Goal: Task Accomplishment & Management: Complete application form

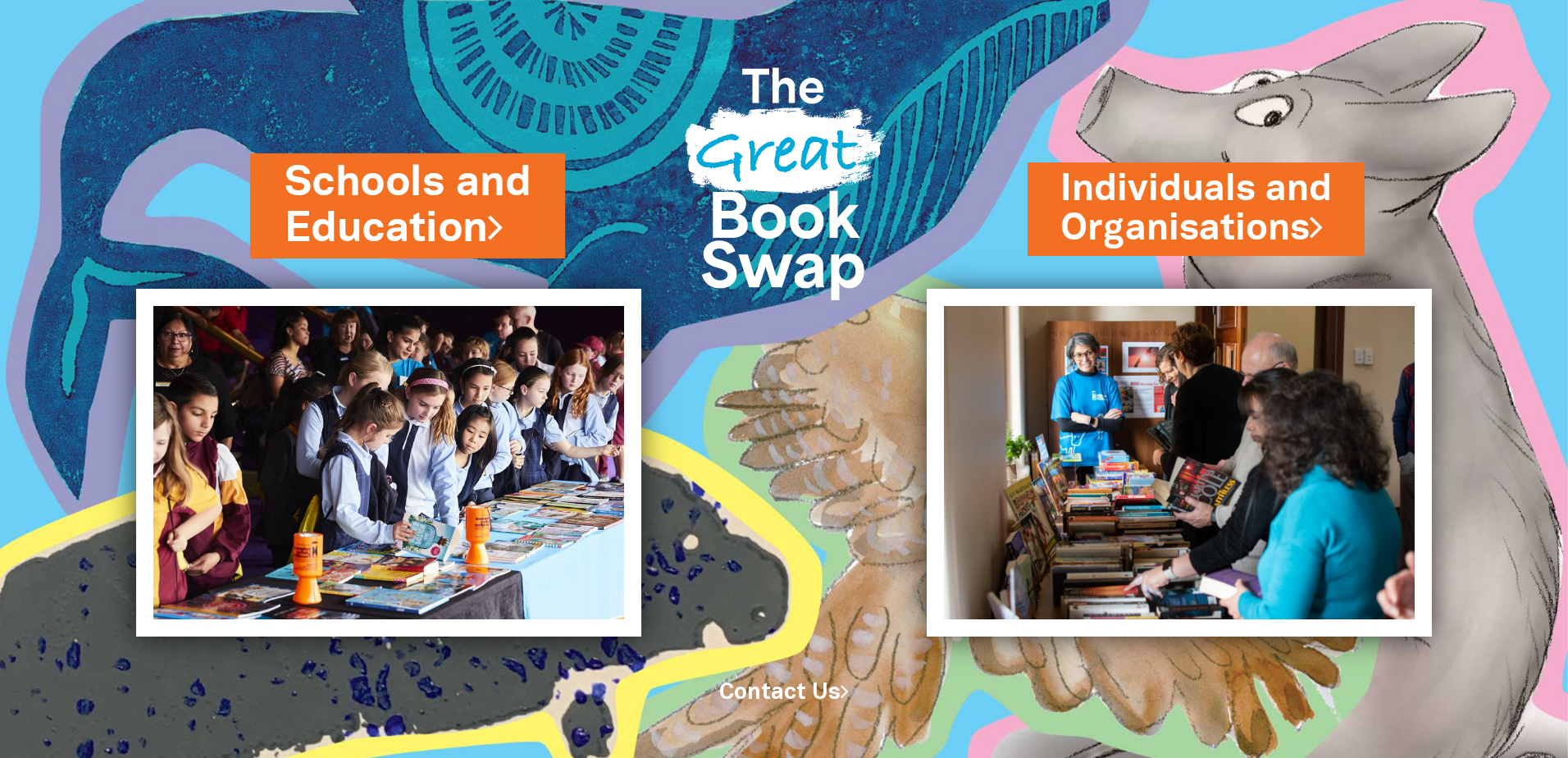
click at [433, 246] on link "Schools and Education" at bounding box center [407, 205] width 246 height 104
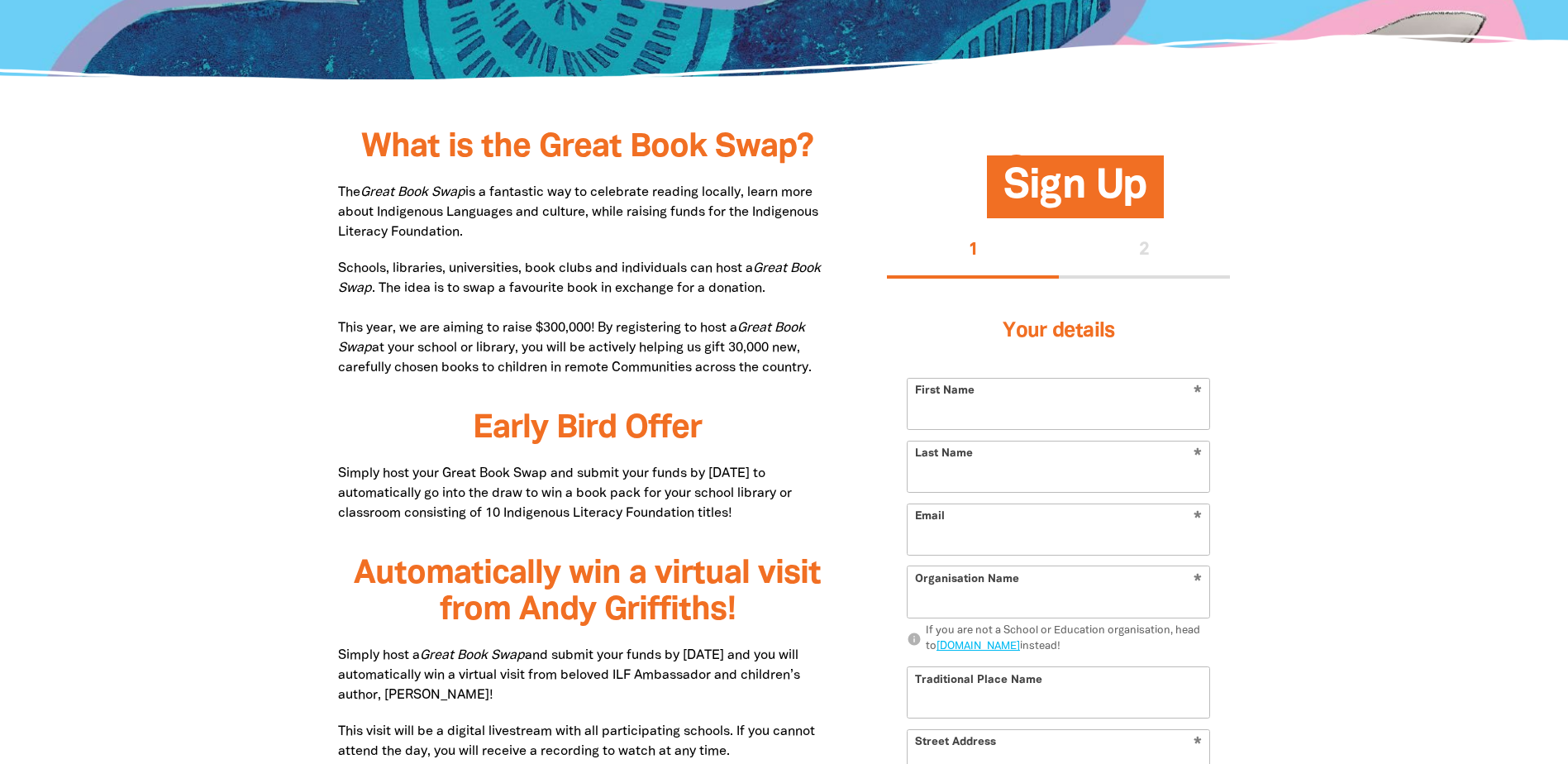
scroll to position [744, 0]
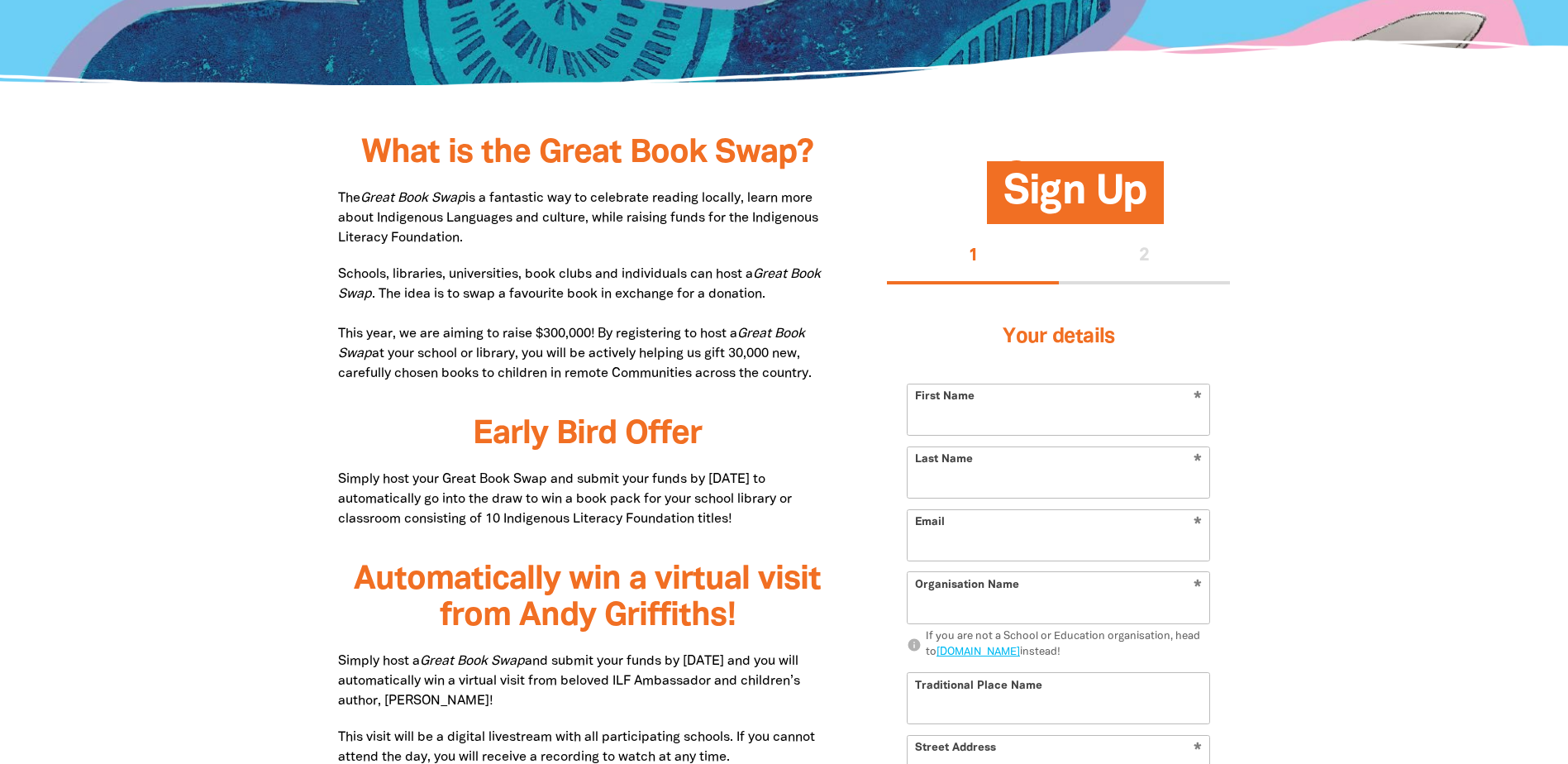
type input "27 Belmore Street, MITTAGONG NSW 2575"
click at [944, 425] on input "First Name" at bounding box center [1058, 410] width 302 height 51
type input "Kim"
type input "Lutton"
type input "Explorers Learning Academy"
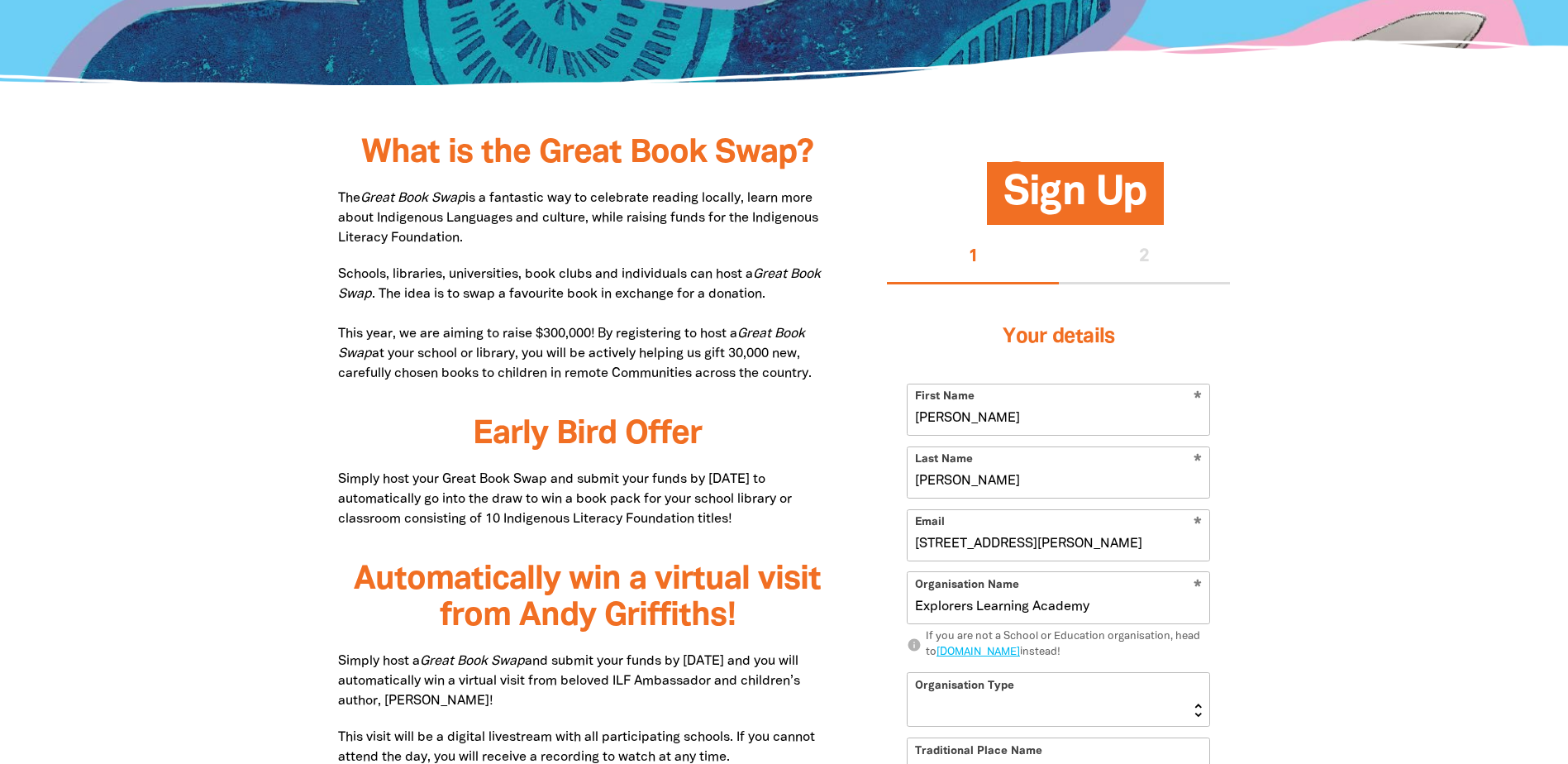
type input "27 Belmore Street, MITTAGONG NSW 2575"
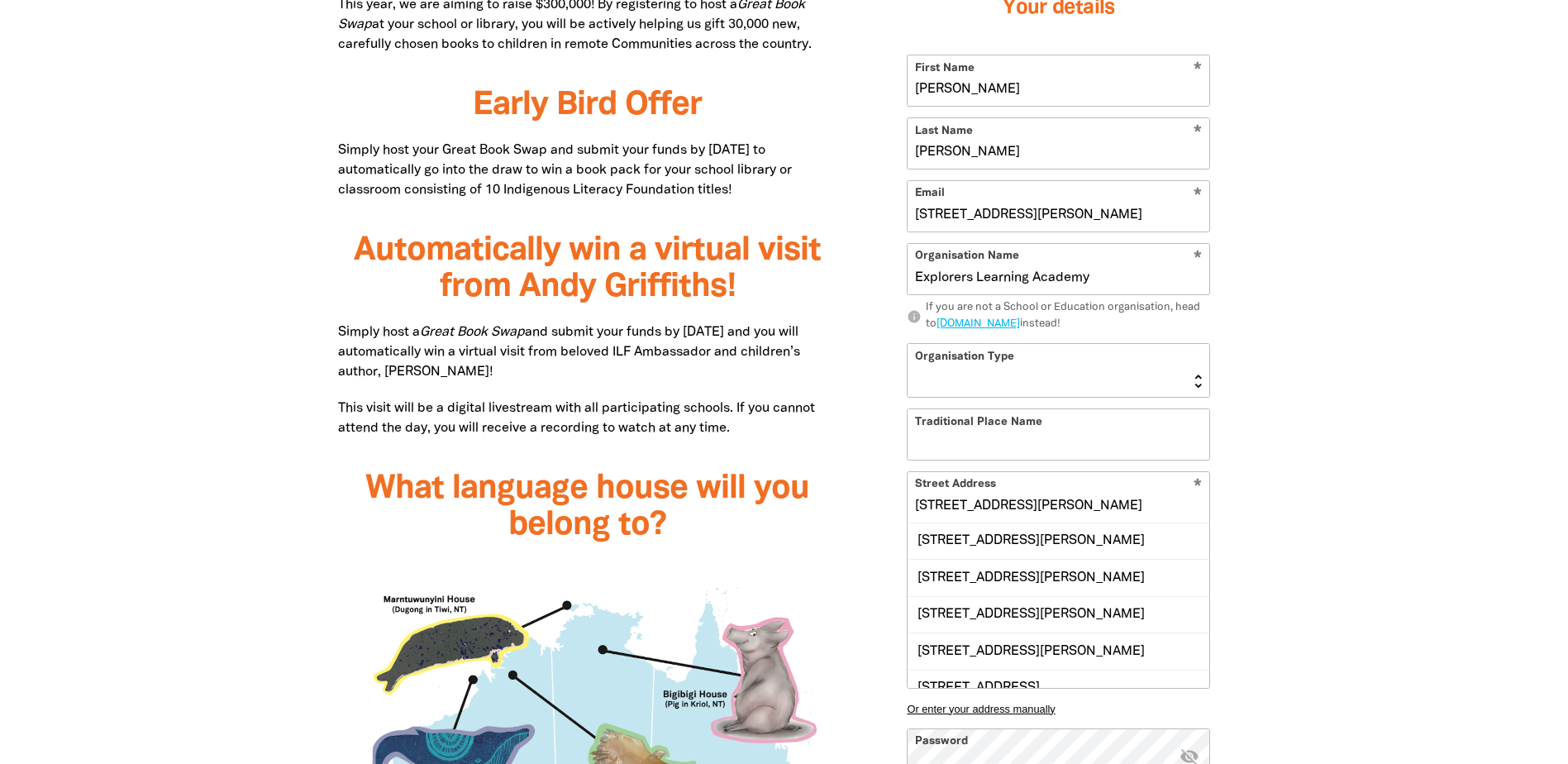
scroll to position [1075, 0]
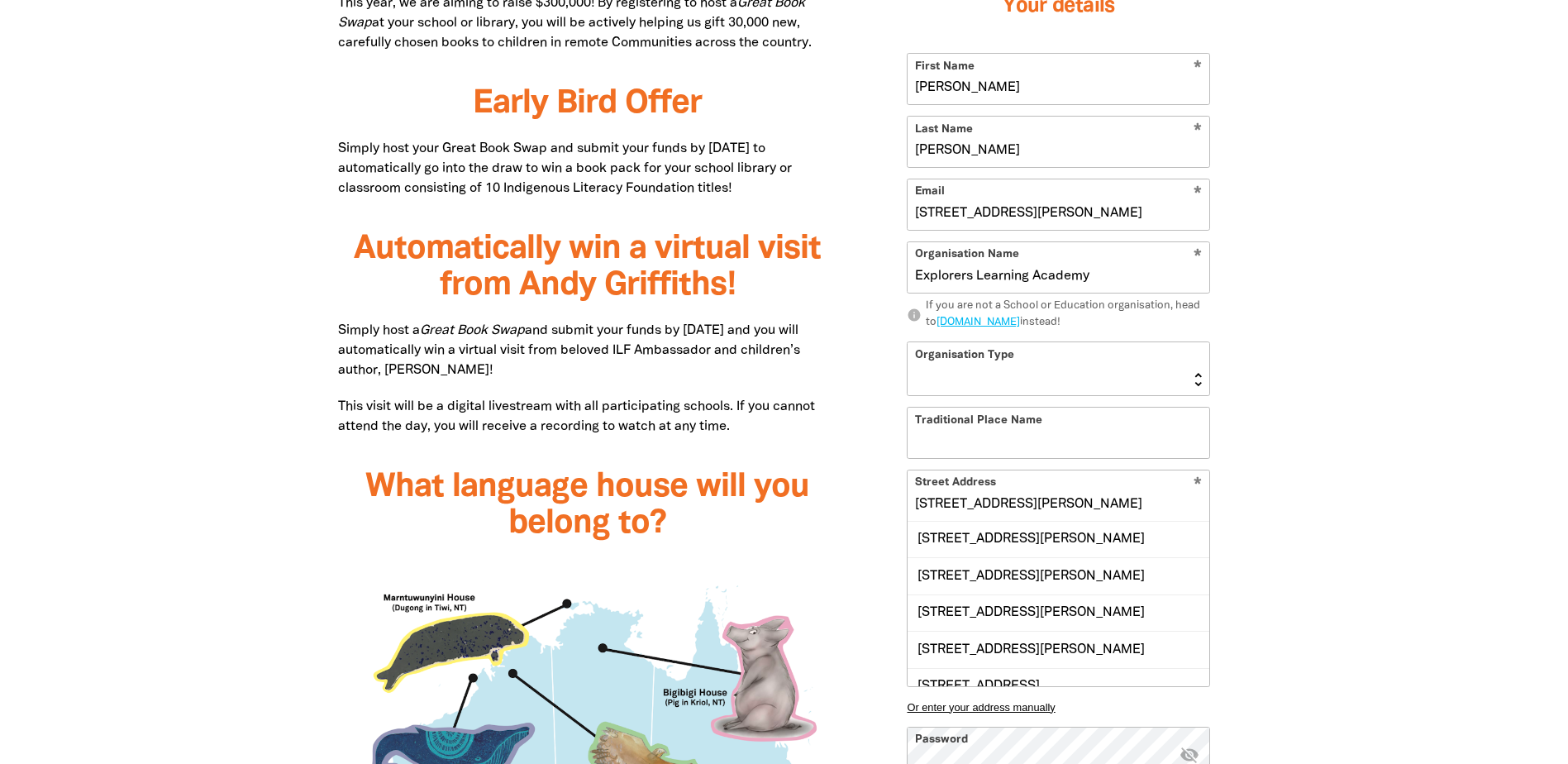
type input "Kim"
click at [1184, 368] on select "Early Learning Primary School High School K-12 University or TAFE Community Lib…" at bounding box center [1058, 369] width 302 height 53
select select "early-learning"
click at [908, 342] on select "Early Learning Primary School High School K-12 University or TAFE Community Lib…" at bounding box center [1058, 369] width 302 height 53
click at [1030, 434] on input "Traditional Place Name" at bounding box center [1058, 433] width 302 height 51
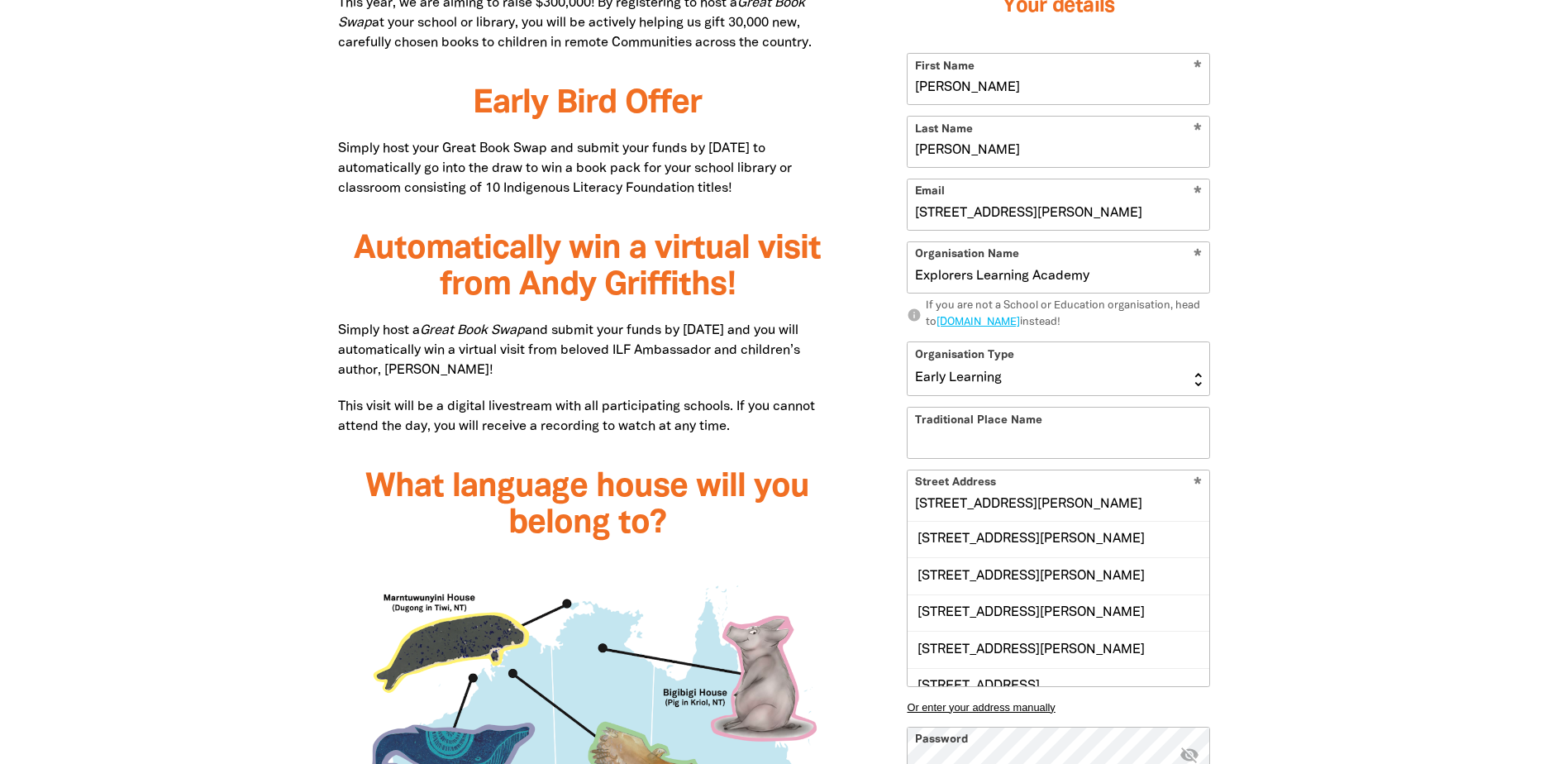
type input "Gundungurra"
click at [1156, 505] on input "27 Belmore Street, MITTAGONG NSW 2575" at bounding box center [1058, 496] width 302 height 51
click at [1381, 521] on div at bounding box center [784, 720] width 1568 height 1800
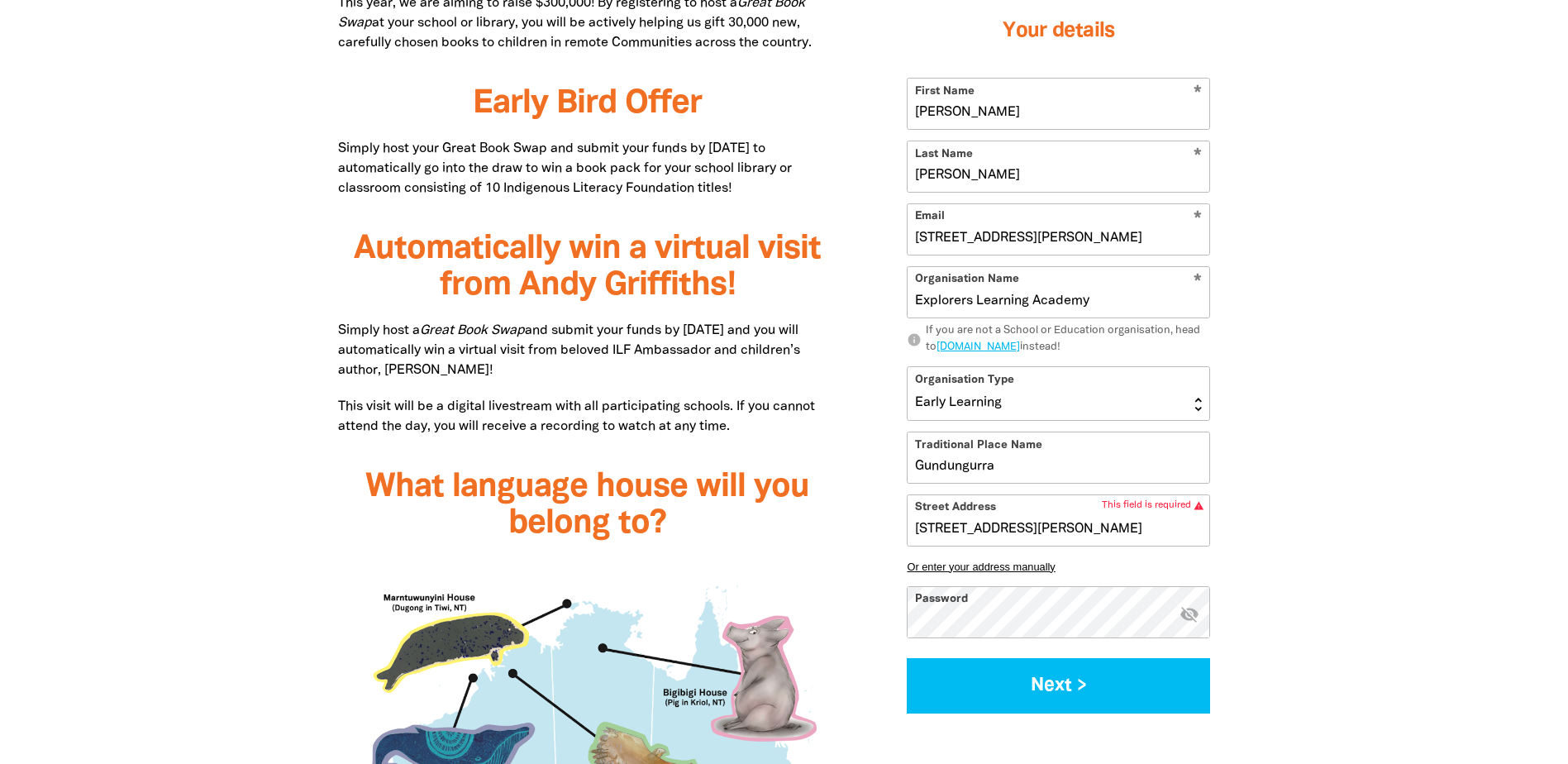
click at [1092, 523] on div "27 Belmore Street, MITTAGONG NSW 2575" at bounding box center [1058, 521] width 302 height 51
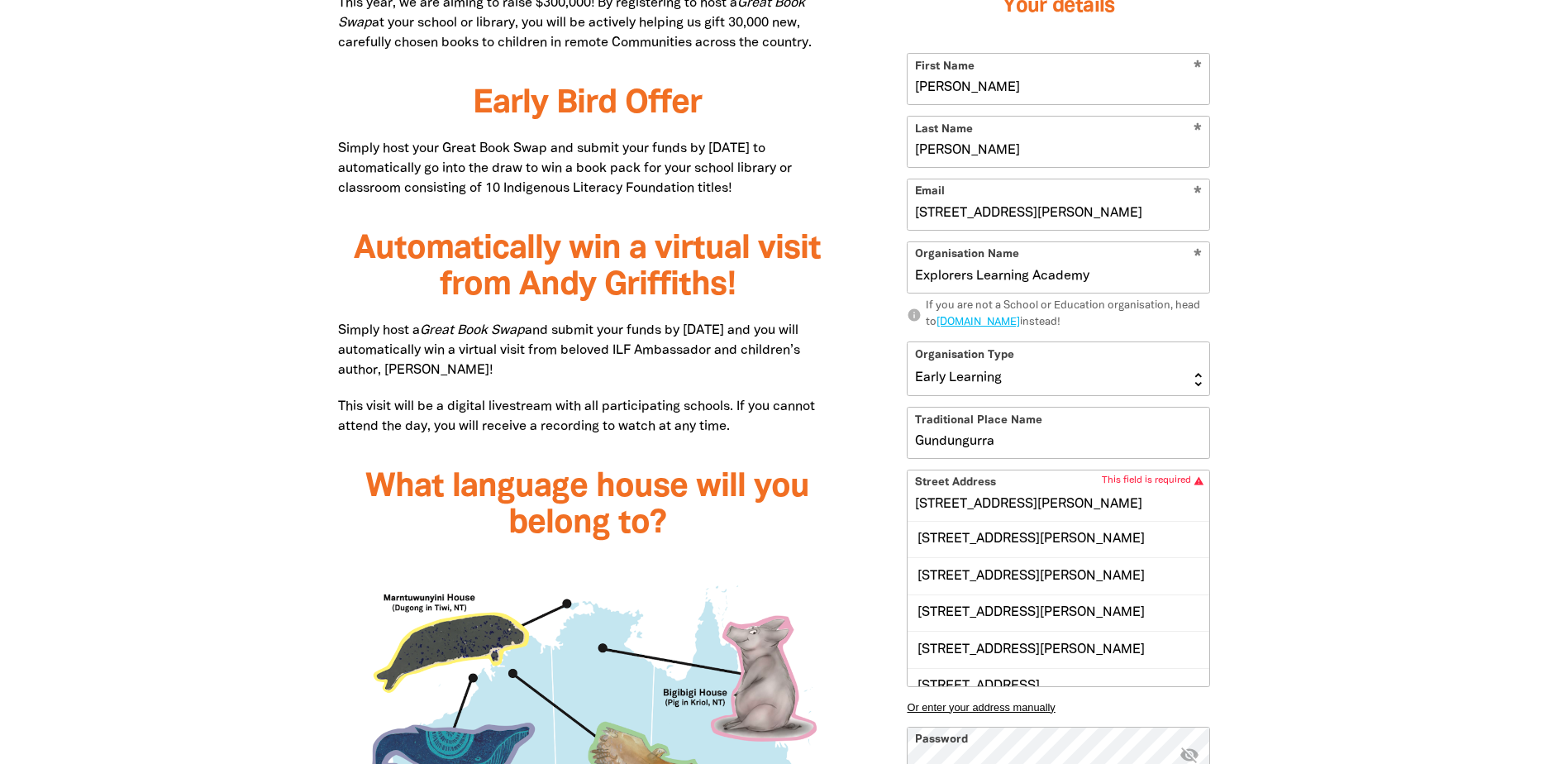
click at [1057, 508] on input "27 Belmore Street, MITTAGONG NSW 2575" at bounding box center [1058, 496] width 302 height 51
click at [1049, 539] on div "27 Belmore Street, MITTAGONG NSW 2575" at bounding box center [1058, 539] width 302 height 35
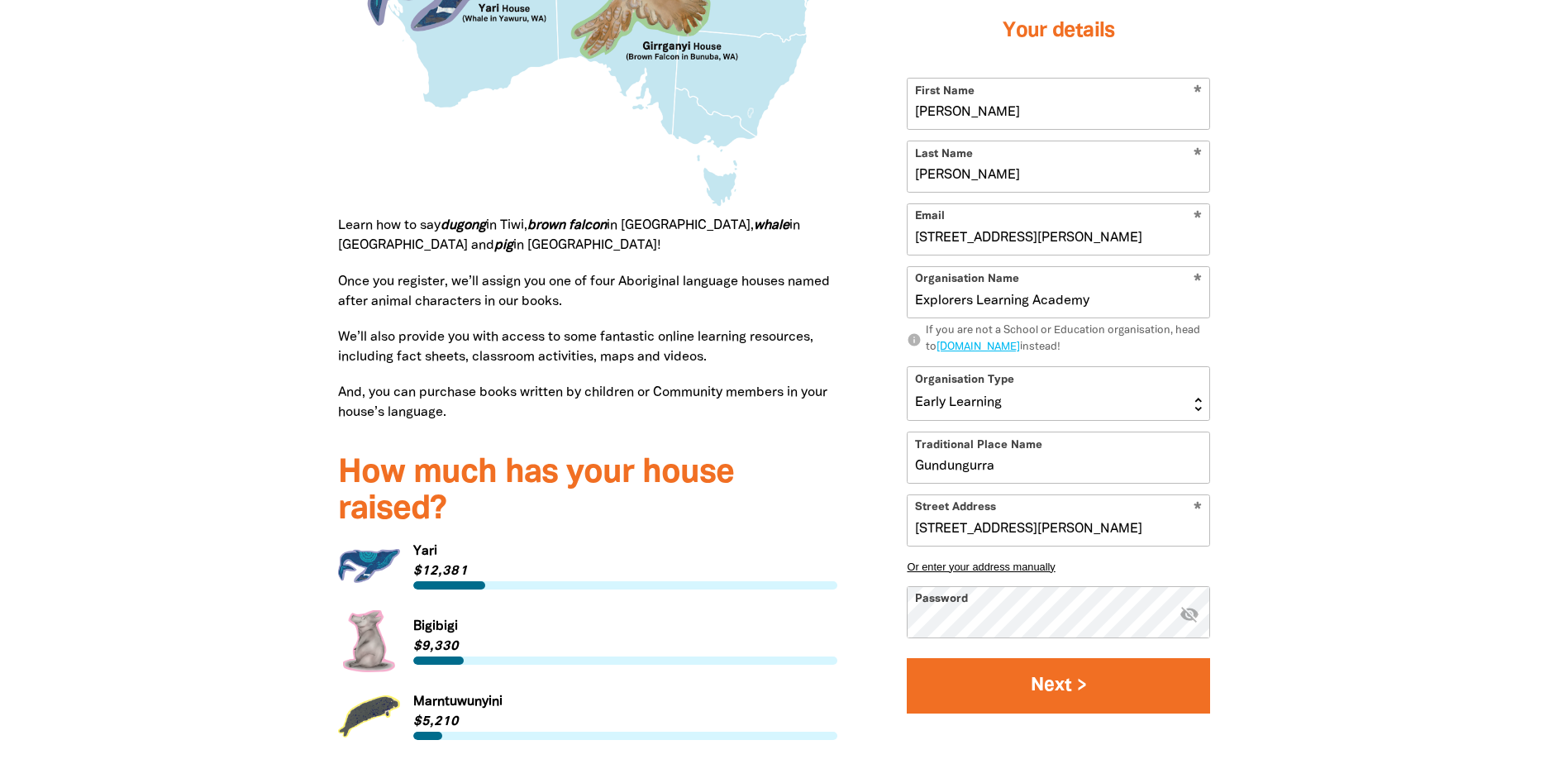
scroll to position [2067, 0]
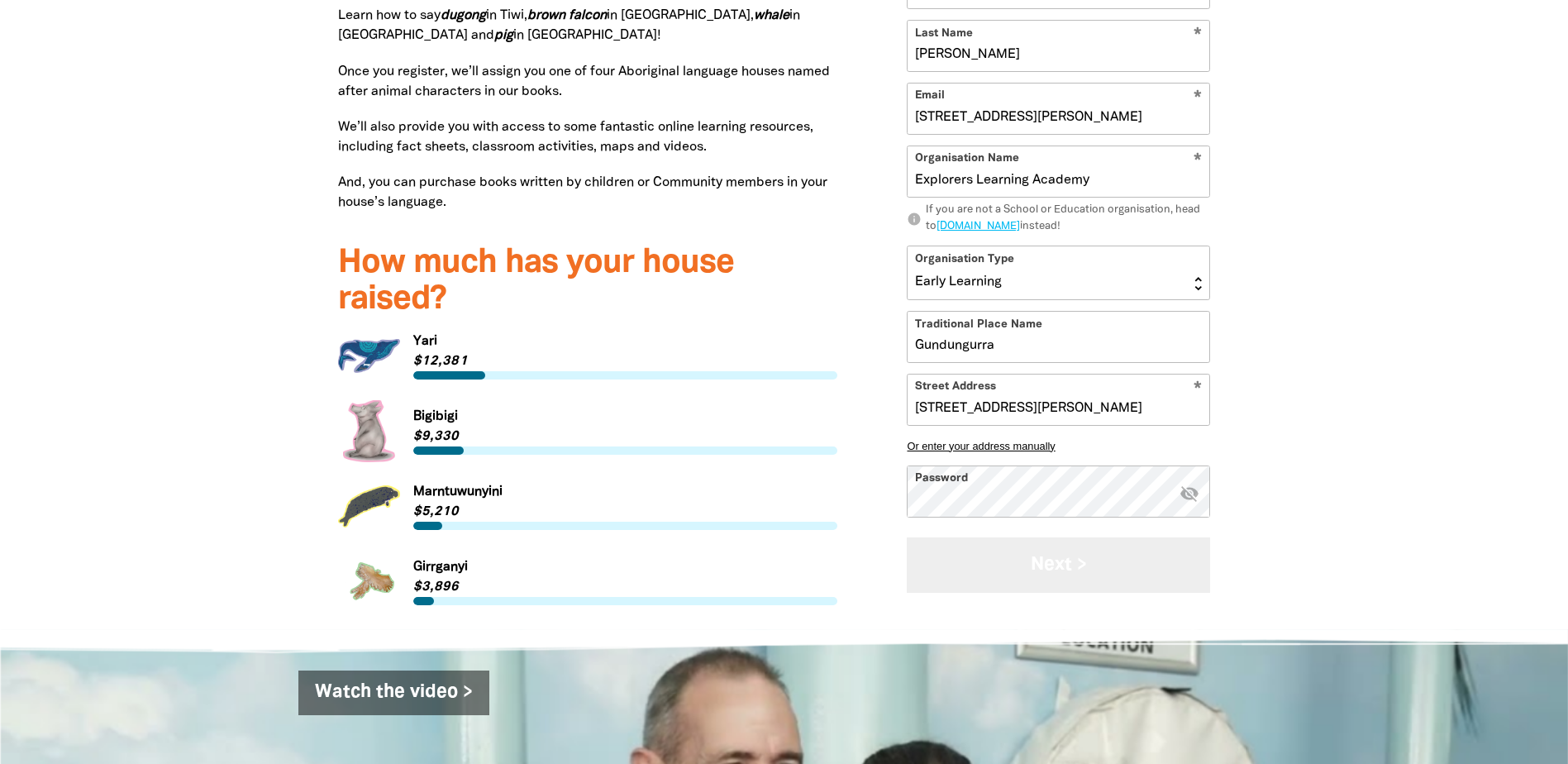
click at [1036, 557] on button "Next >" at bounding box center [1058, 564] width 303 height 55
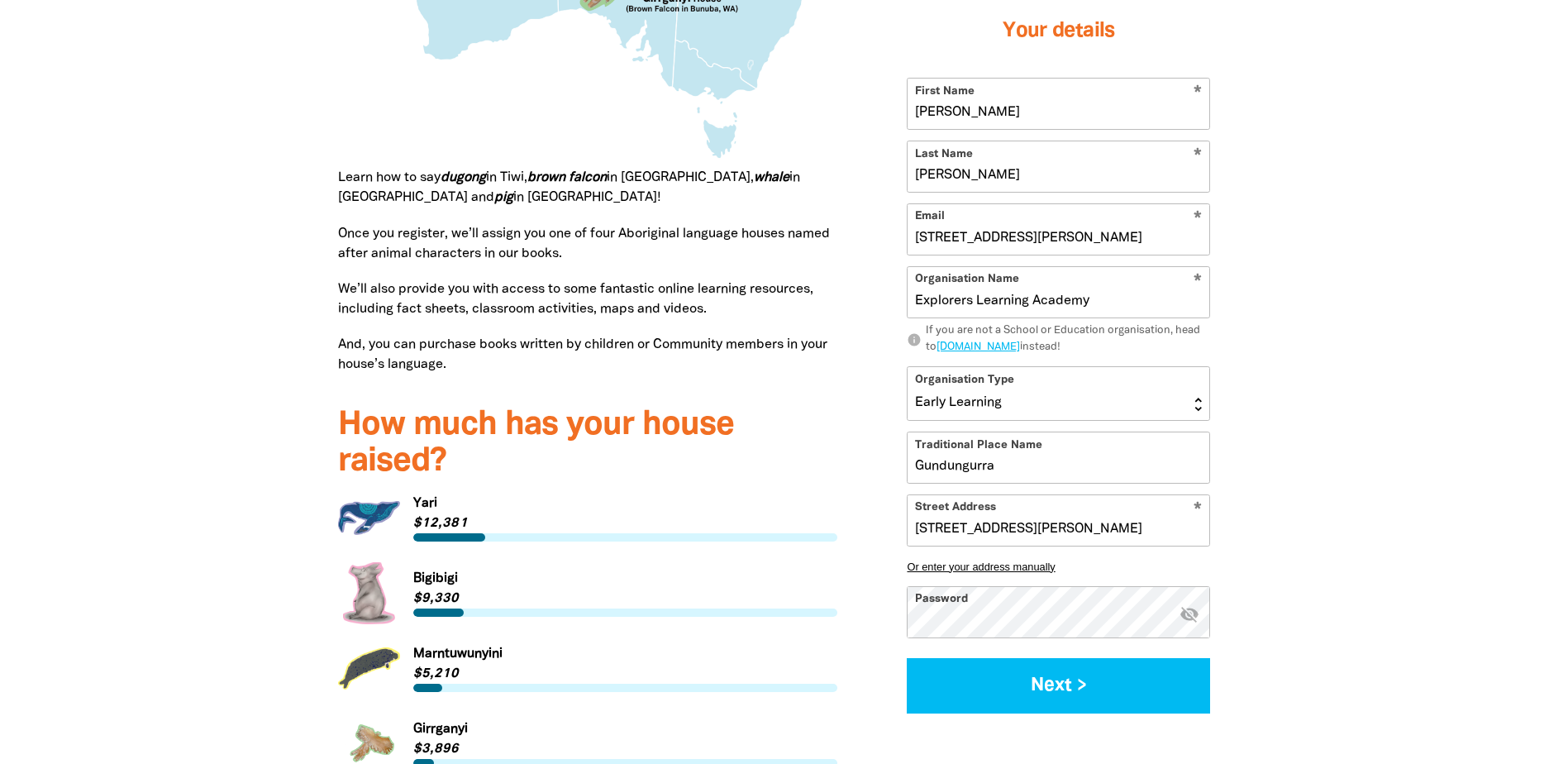
scroll to position [1901, 0]
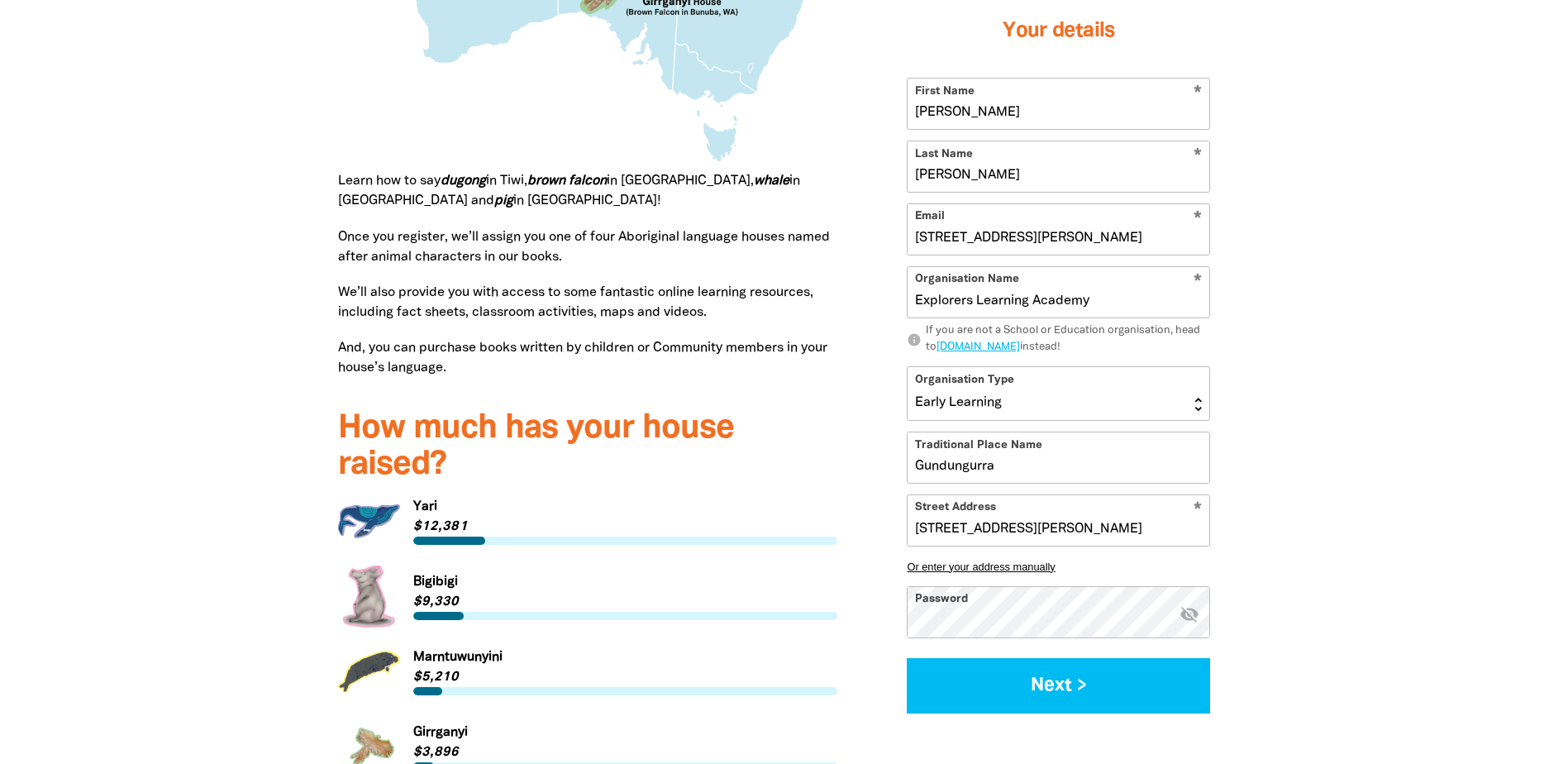
drag, startPoint x: 1179, startPoint y: 233, endPoint x: 877, endPoint y: 230, distance: 302.0
click at [877, 230] on div "Sign Up 1 2 Your details * First Name Kim * Last Name Lutton * Email 27 Belmore…" at bounding box center [1058, 298] width 392 height 870
click at [978, 238] on input "kim" at bounding box center [1058, 230] width 302 height 51
type input "kimdrysdale@hotmail.com"
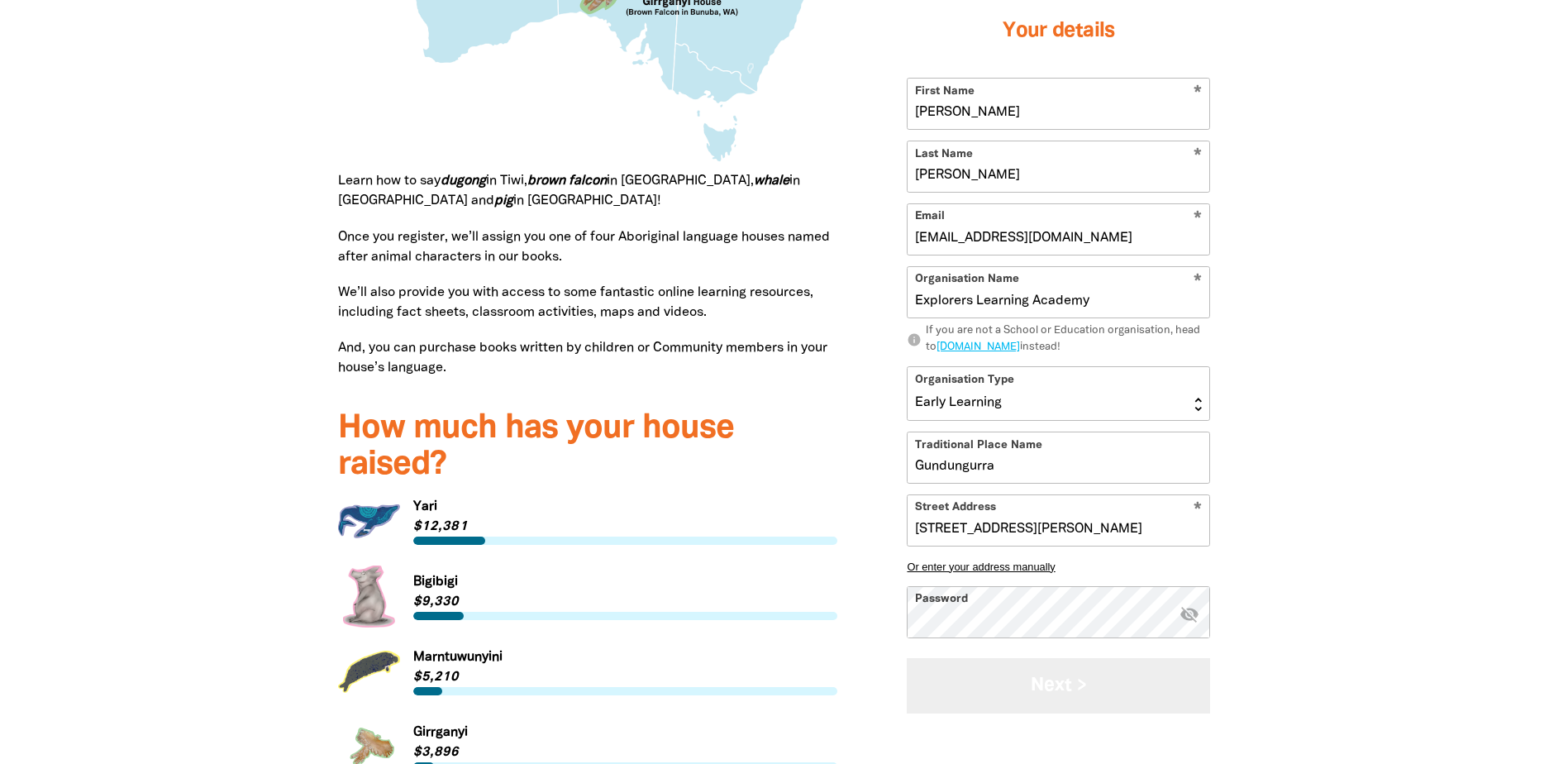
click at [1051, 698] on button "Next >" at bounding box center [1058, 685] width 303 height 55
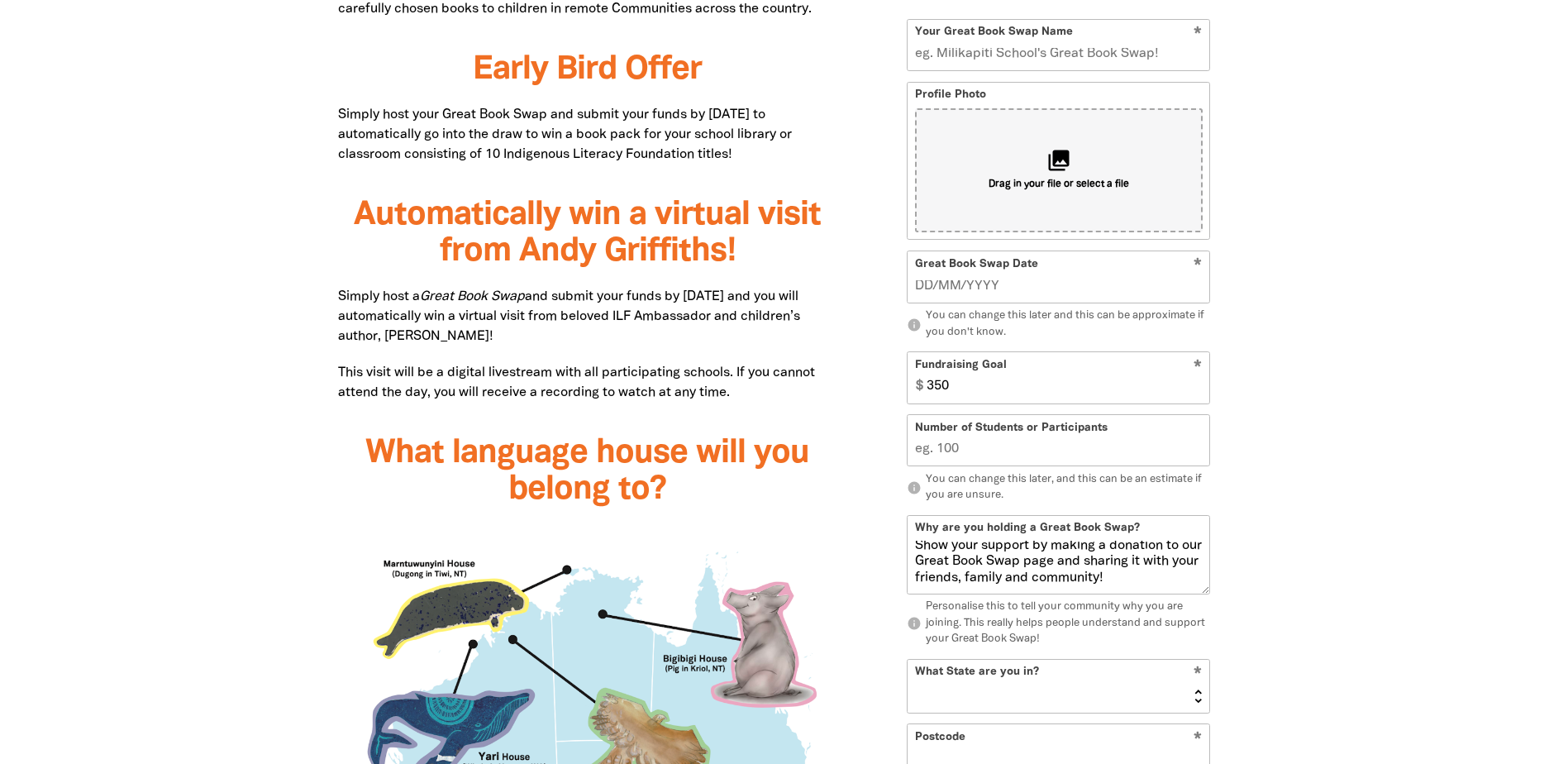
scroll to position [1155, 0]
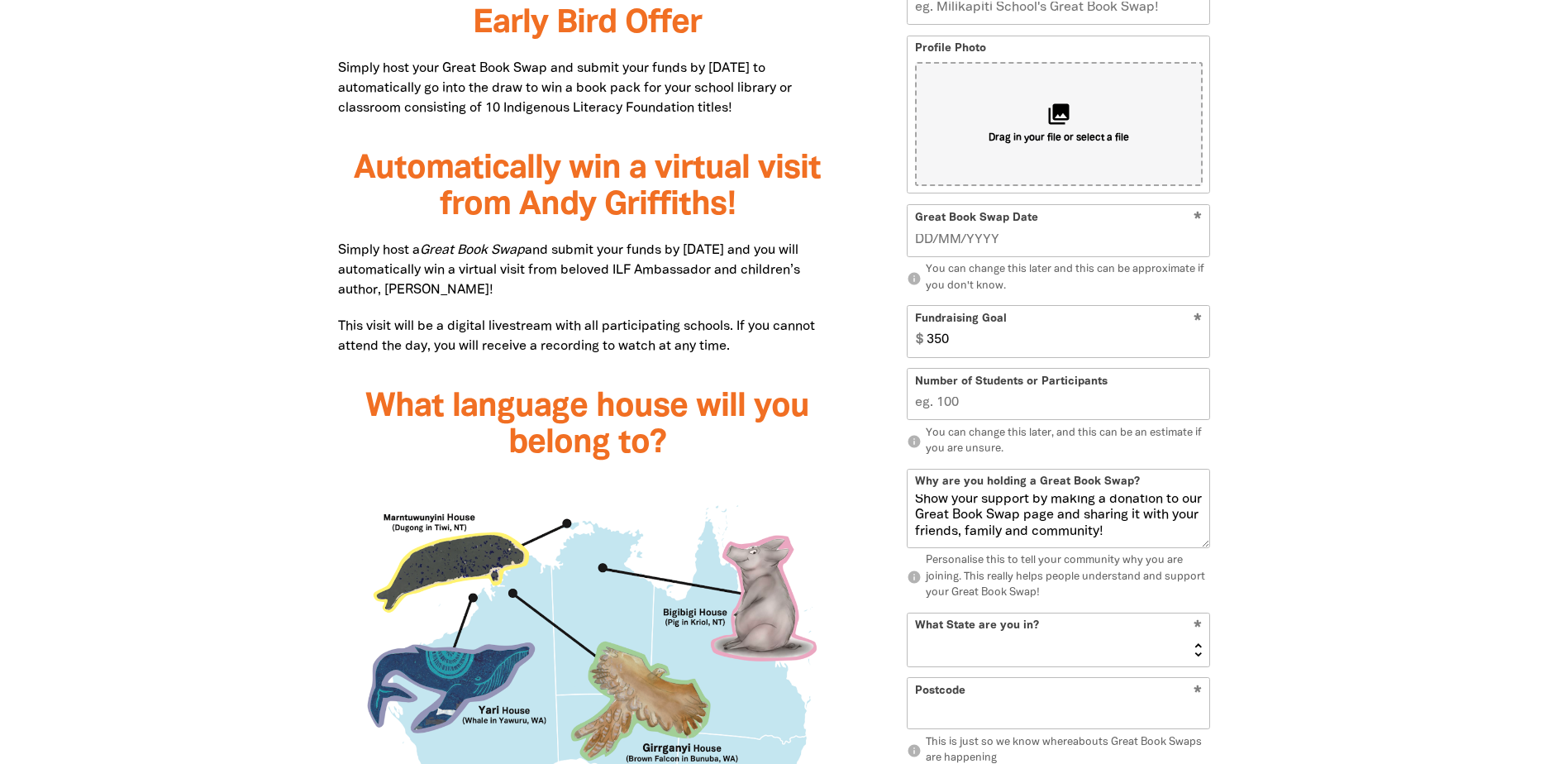
click at [953, 335] on input "350" at bounding box center [1064, 332] width 290 height 51
type input "100"
click at [1309, 353] on div at bounding box center [784, 640] width 1568 height 1800
click at [983, 402] on input "Number of Students or Participants" at bounding box center [1058, 395] width 302 height 51
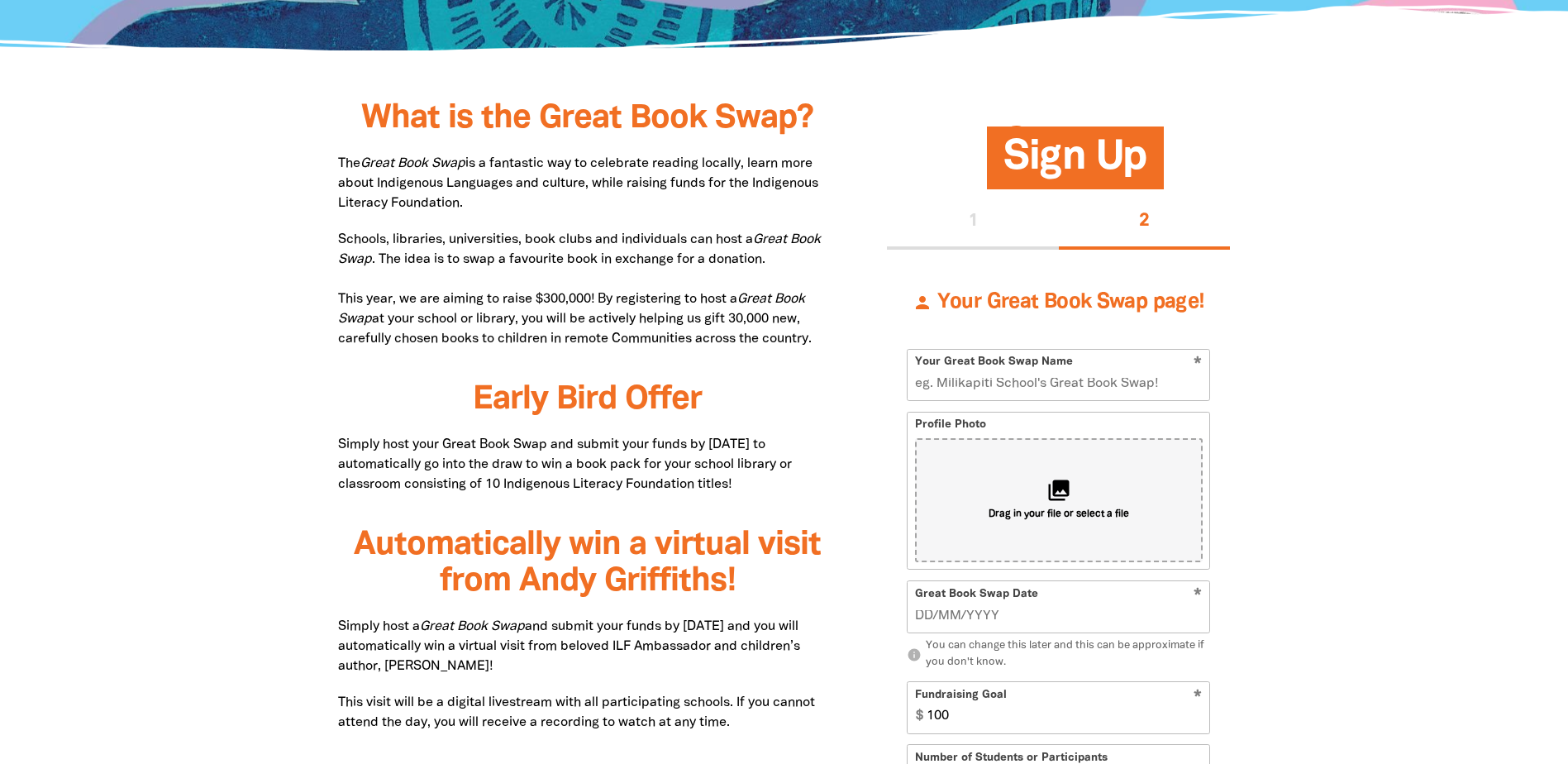
scroll to position [741, 0]
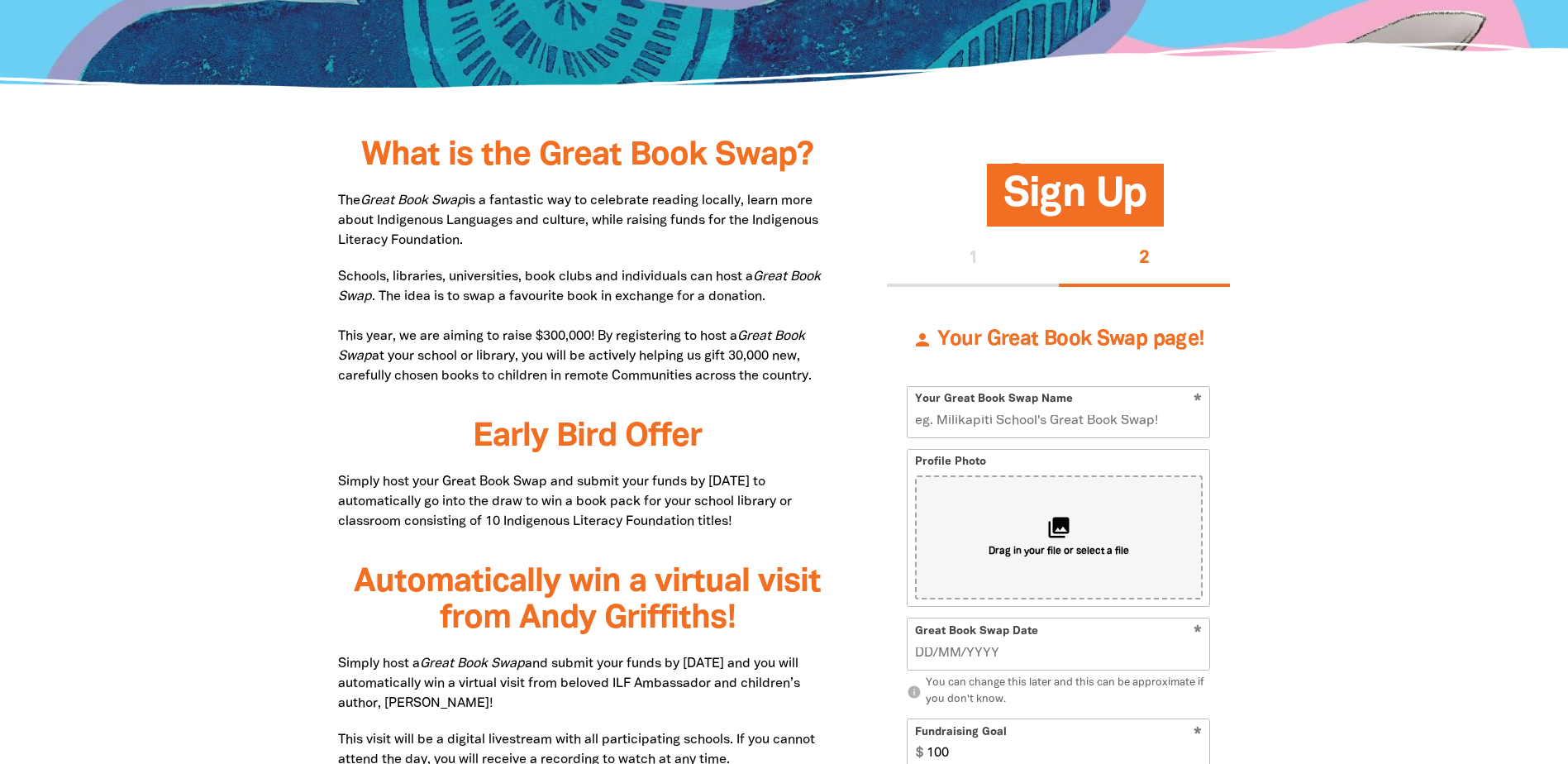
type input "100"
click at [972, 418] on input "Your Great Book Swap Name" at bounding box center [1058, 412] width 302 height 51
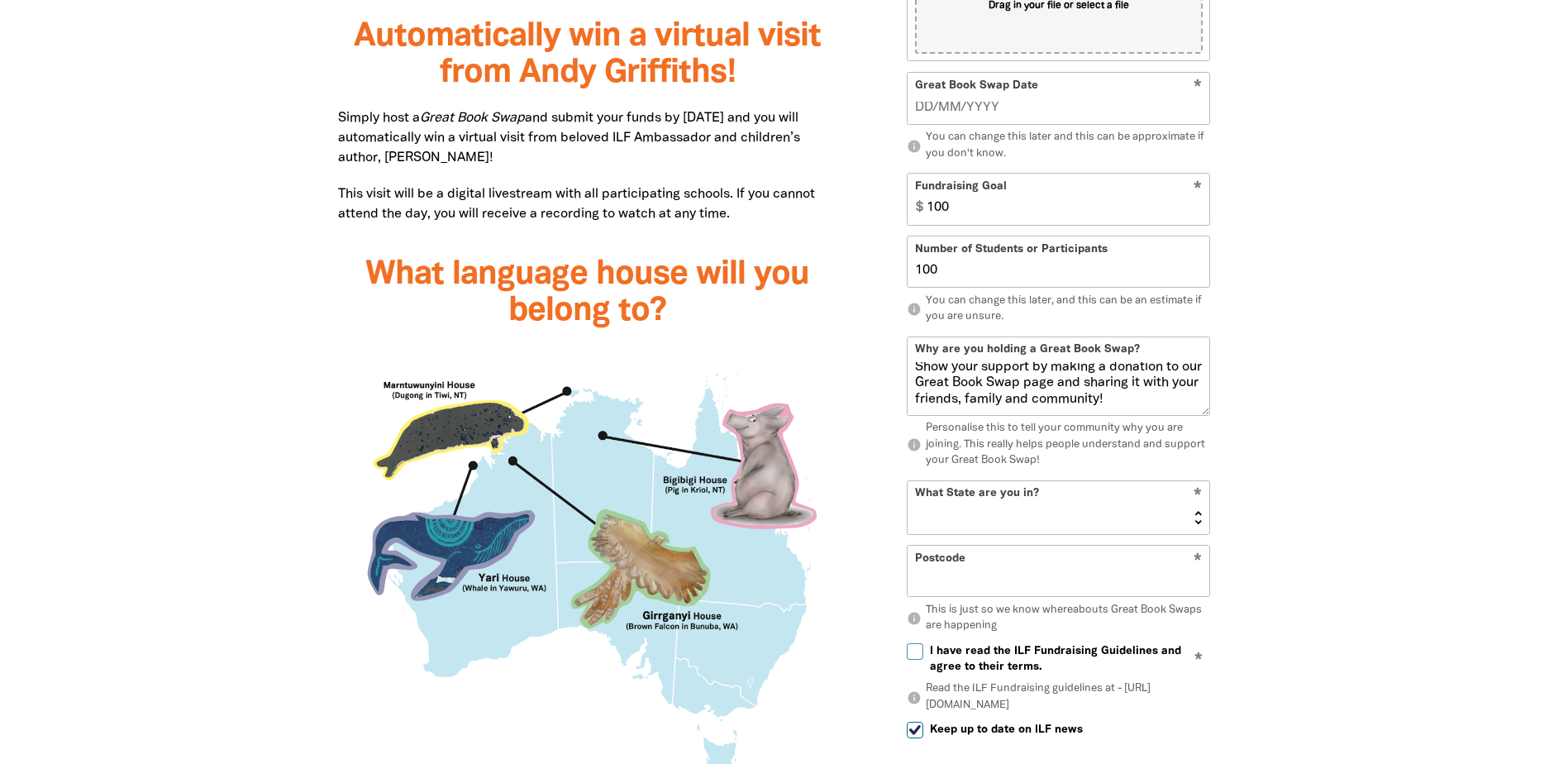
scroll to position [1320, 0]
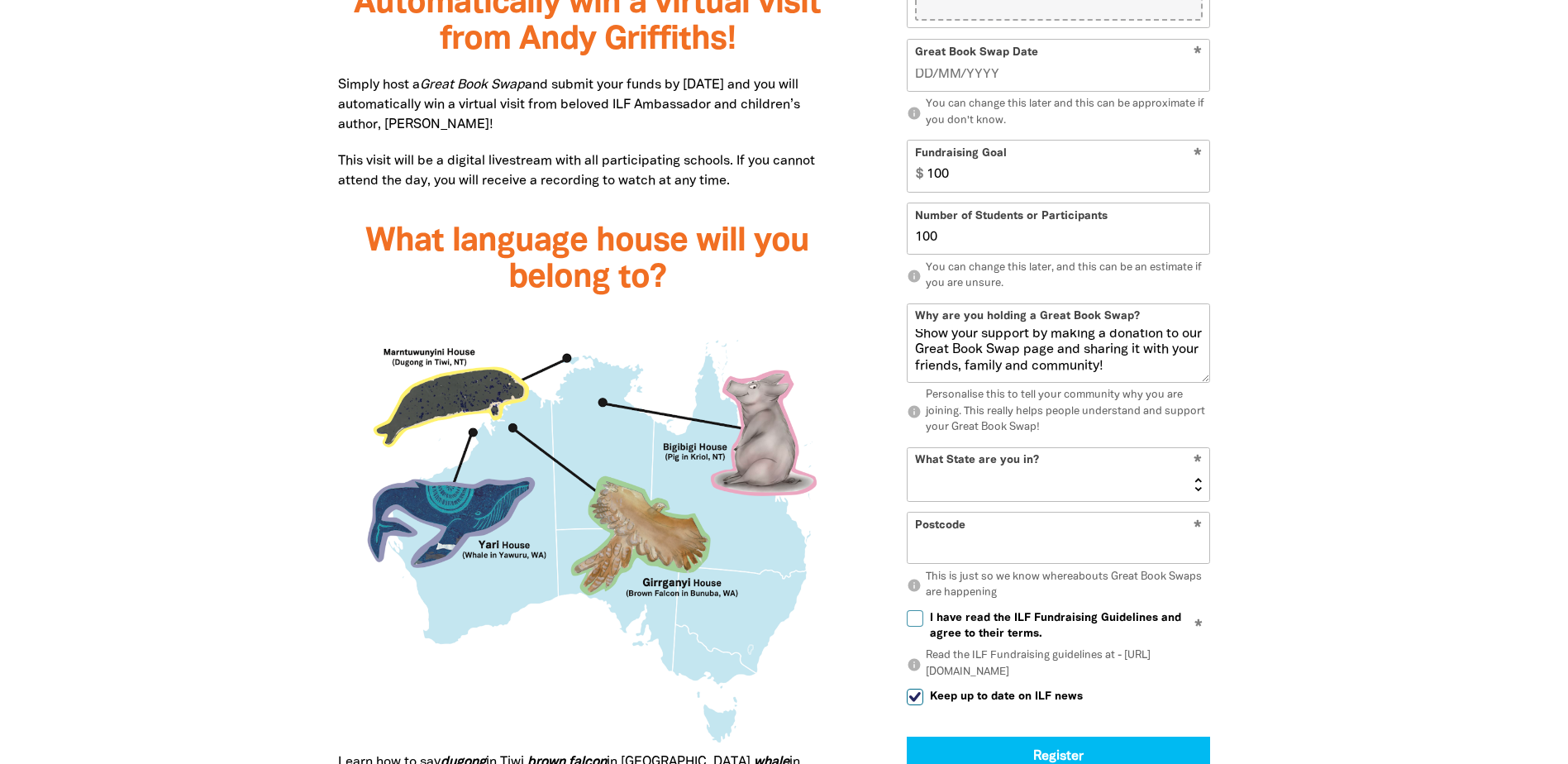
type input "Explorers Great Book swap"
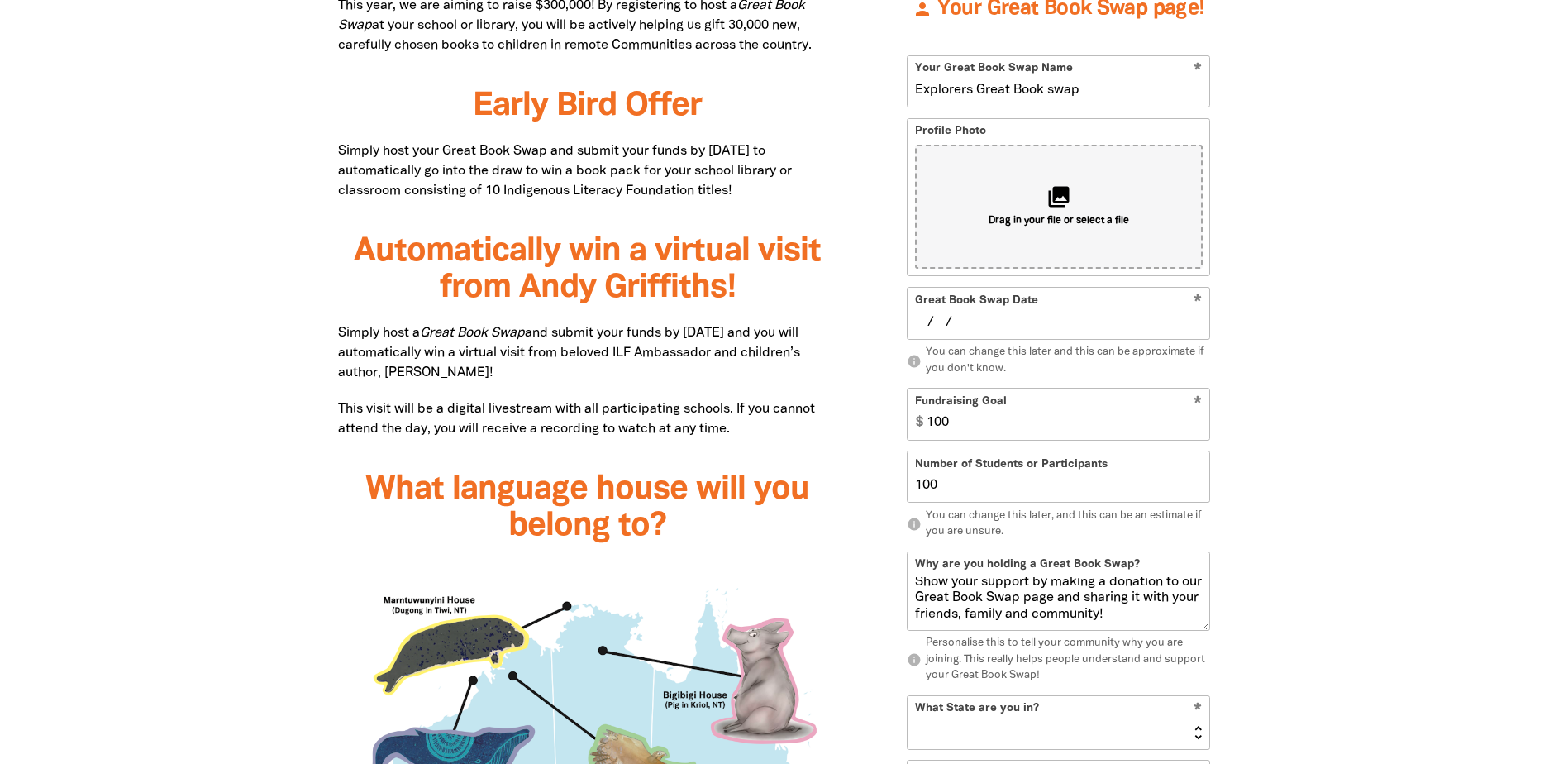
click at [928, 315] on input "__/__/____" at bounding box center [1058, 322] width 288 height 18
click at [1281, 348] on div at bounding box center [784, 723] width 1568 height 1800
click at [931, 324] on input "1_/09/2025" at bounding box center [1058, 322] width 288 height 18
type input "01/09/2025"
click at [1282, 425] on div at bounding box center [784, 723] width 1568 height 1800
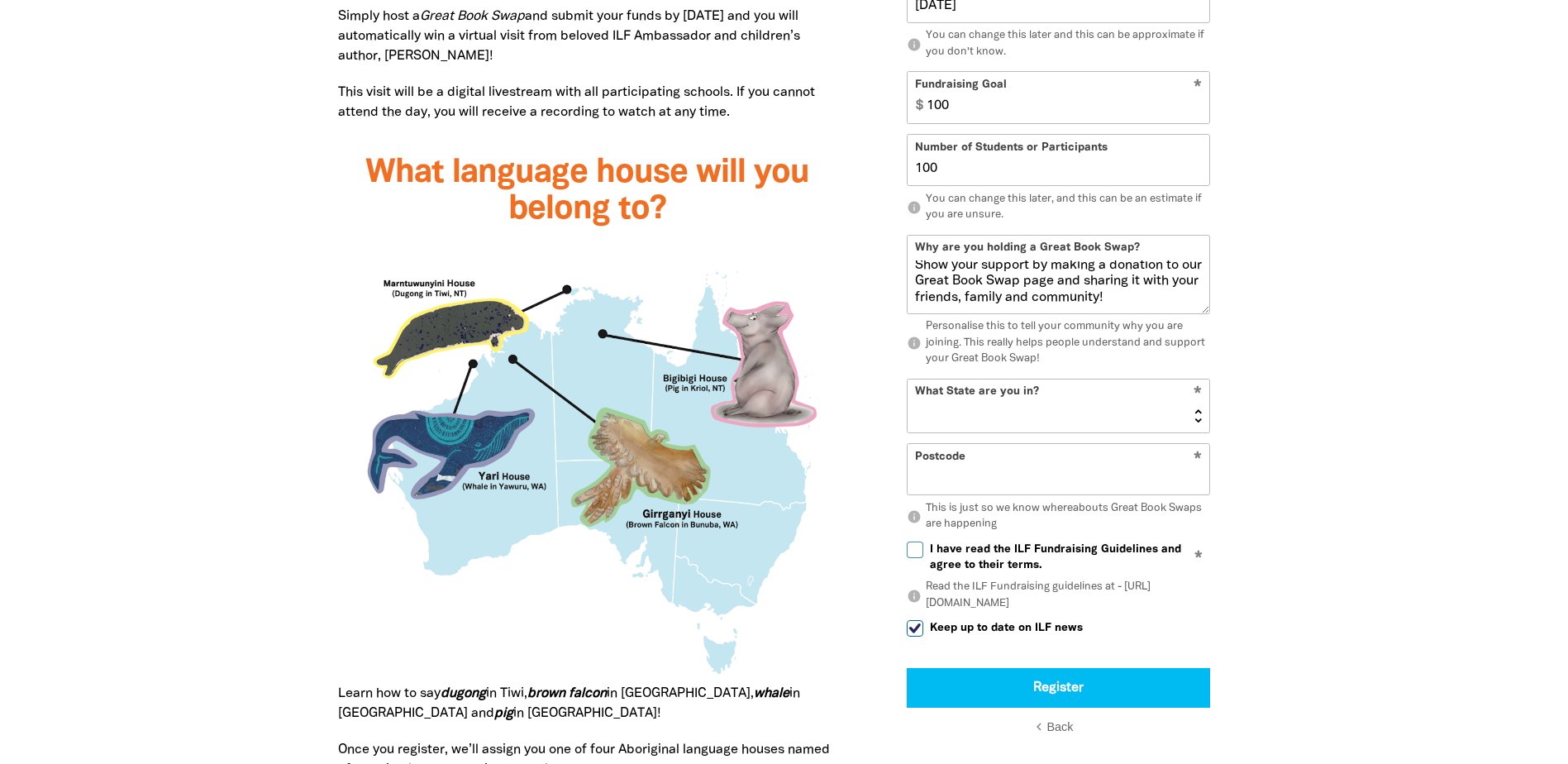
scroll to position [1403, 0]
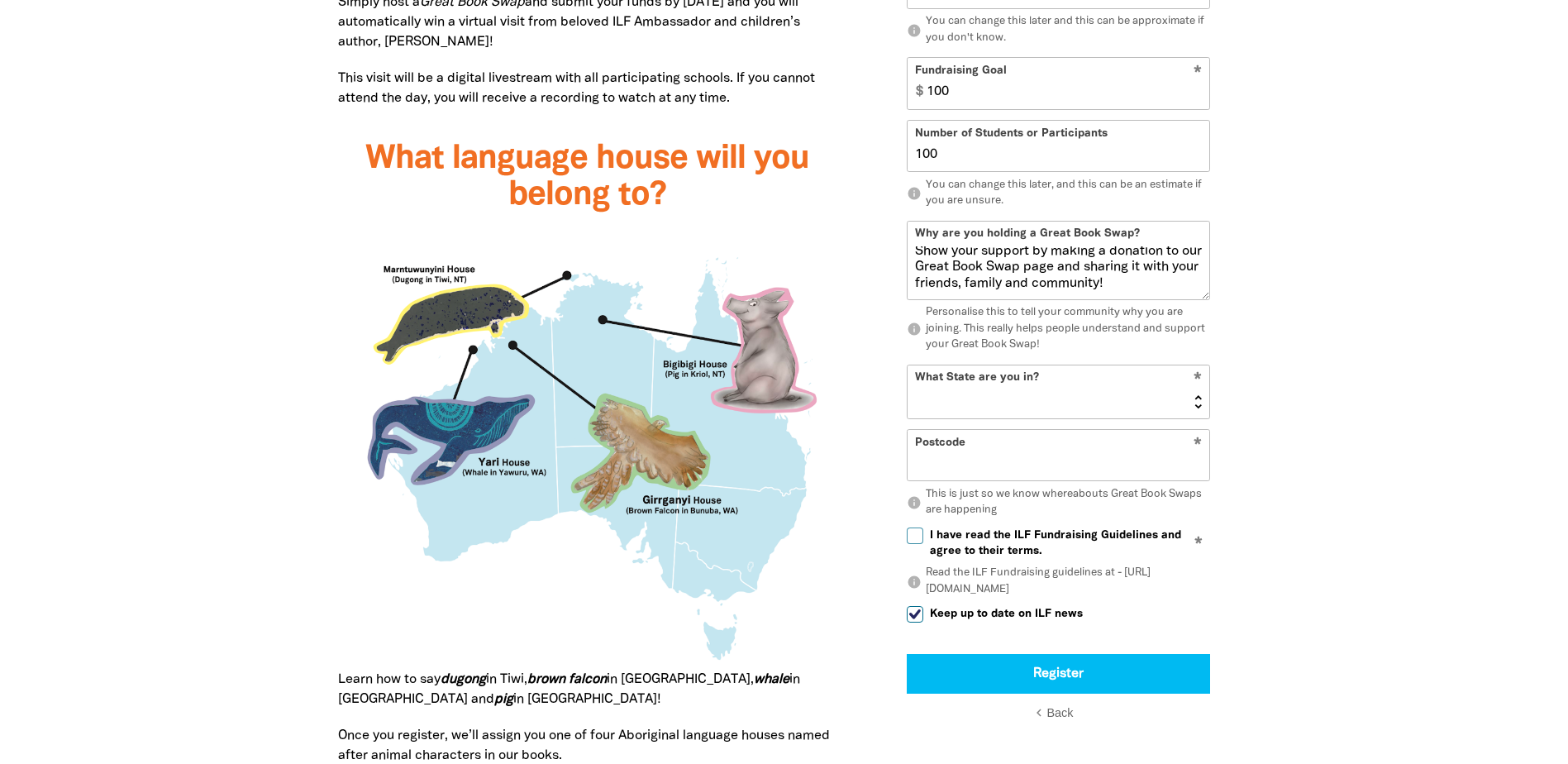
click at [1025, 386] on select "NSW VIC QLD NT WA SA TAS ACT" at bounding box center [1058, 392] width 302 height 53
select select "NSW"
click at [908, 365] on select "NSW VIC QLD NT WA SA TAS ACT" at bounding box center [1058, 392] width 302 height 53
click at [976, 448] on input "Postcode" at bounding box center [1058, 456] width 302 height 51
type input "2575"
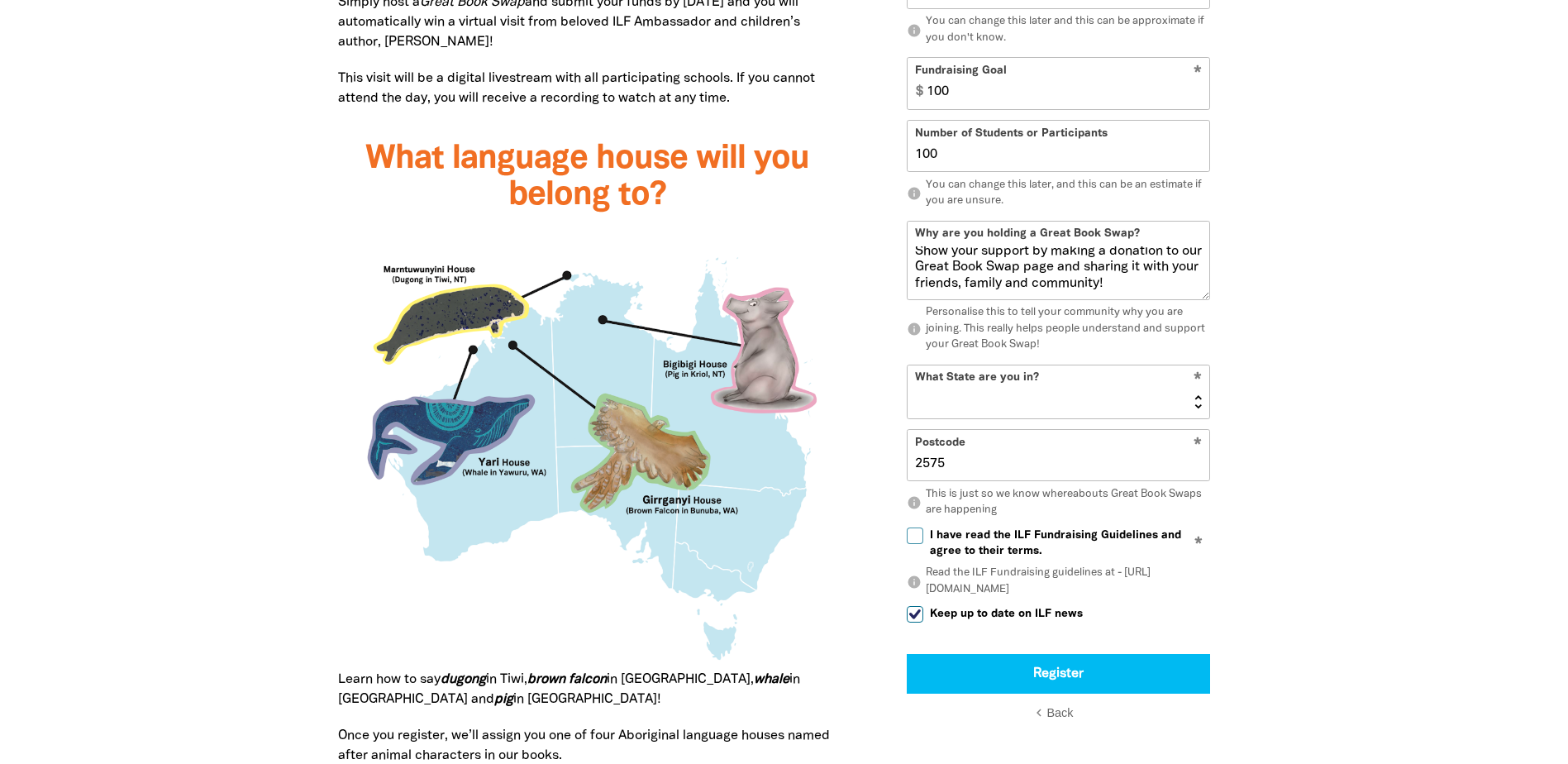
click at [931, 534] on span "I have read the ILF Fundraising Guidelines and agree to their terms." at bounding box center [1070, 543] width 280 height 32
click at [923, 534] on input "I have read the ILF Fundraising Guidelines and agree to their terms." at bounding box center [915, 536] width 16 height 16
checkbox input "true"
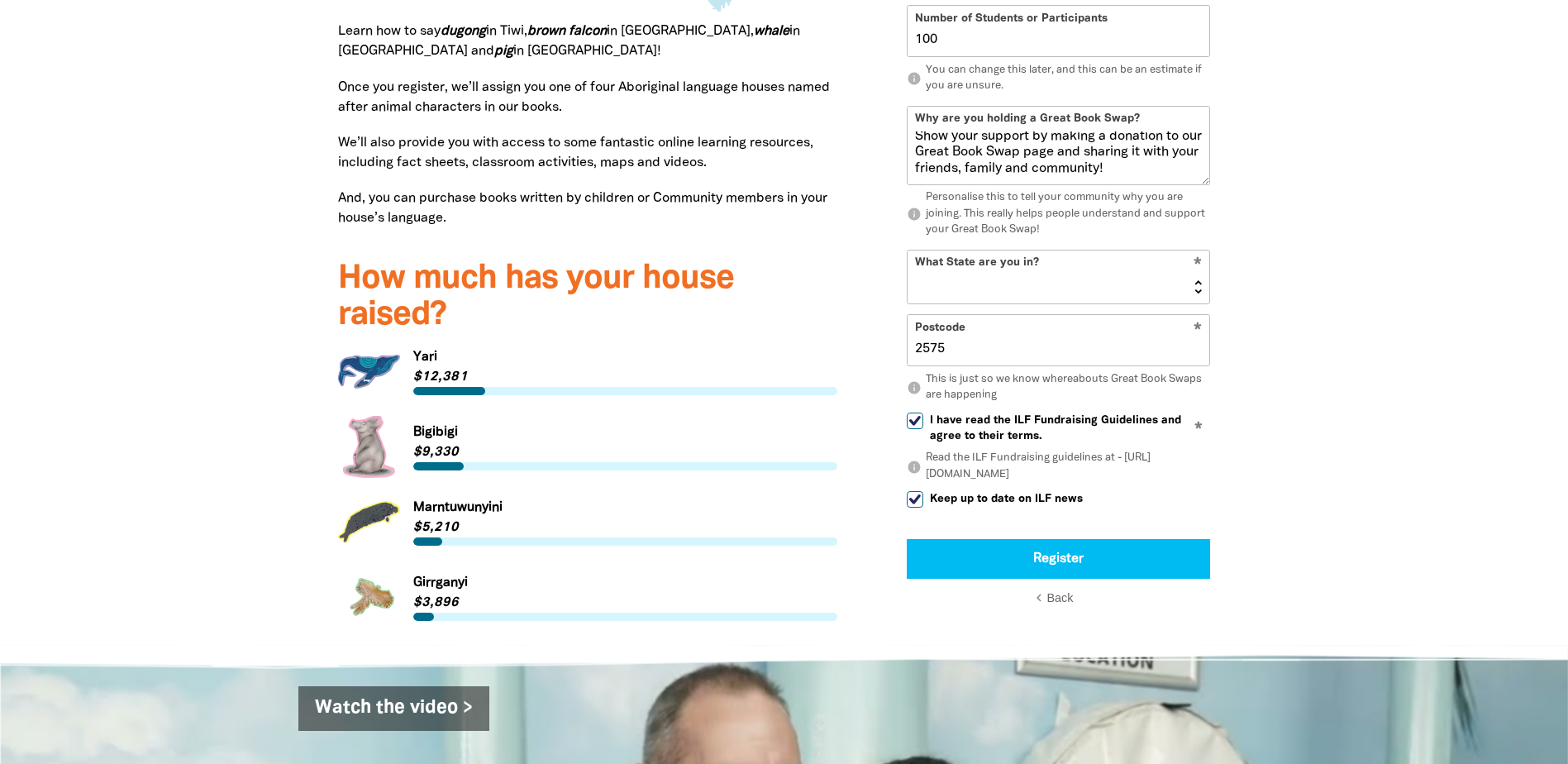
scroll to position [2064, 0]
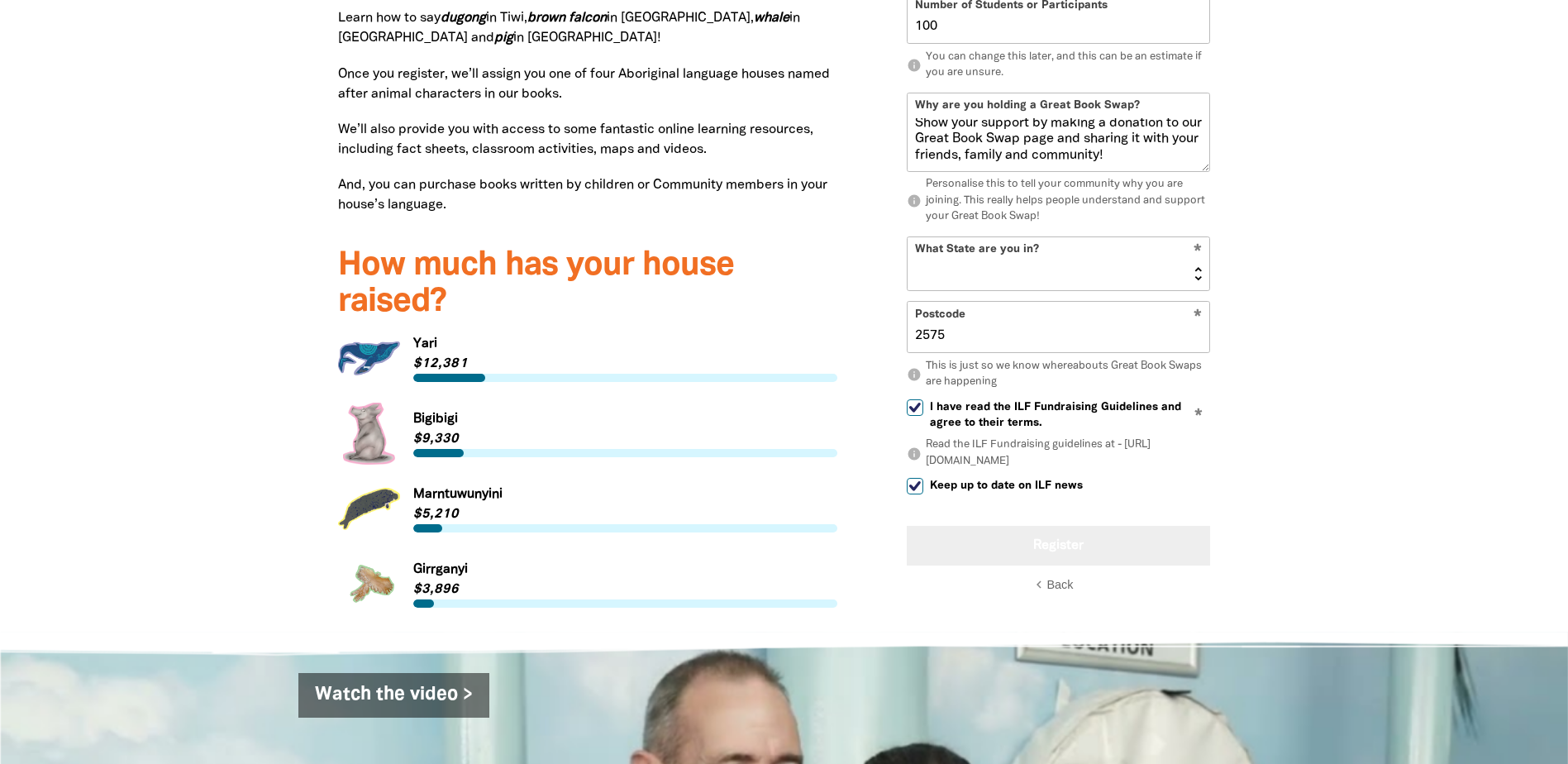
click at [1069, 535] on button "Register" at bounding box center [1058, 546] width 303 height 40
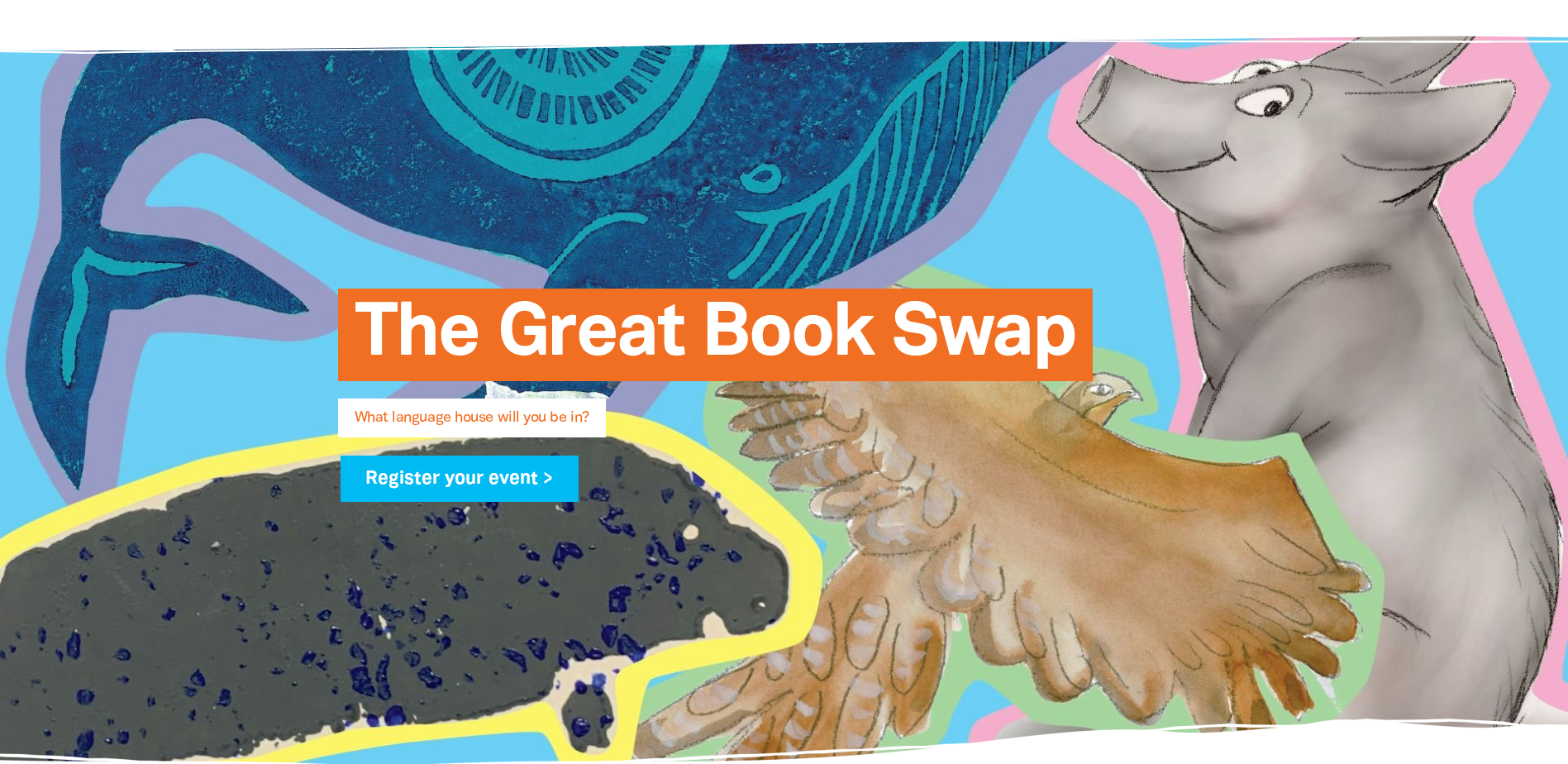
scroll to position [0, 0]
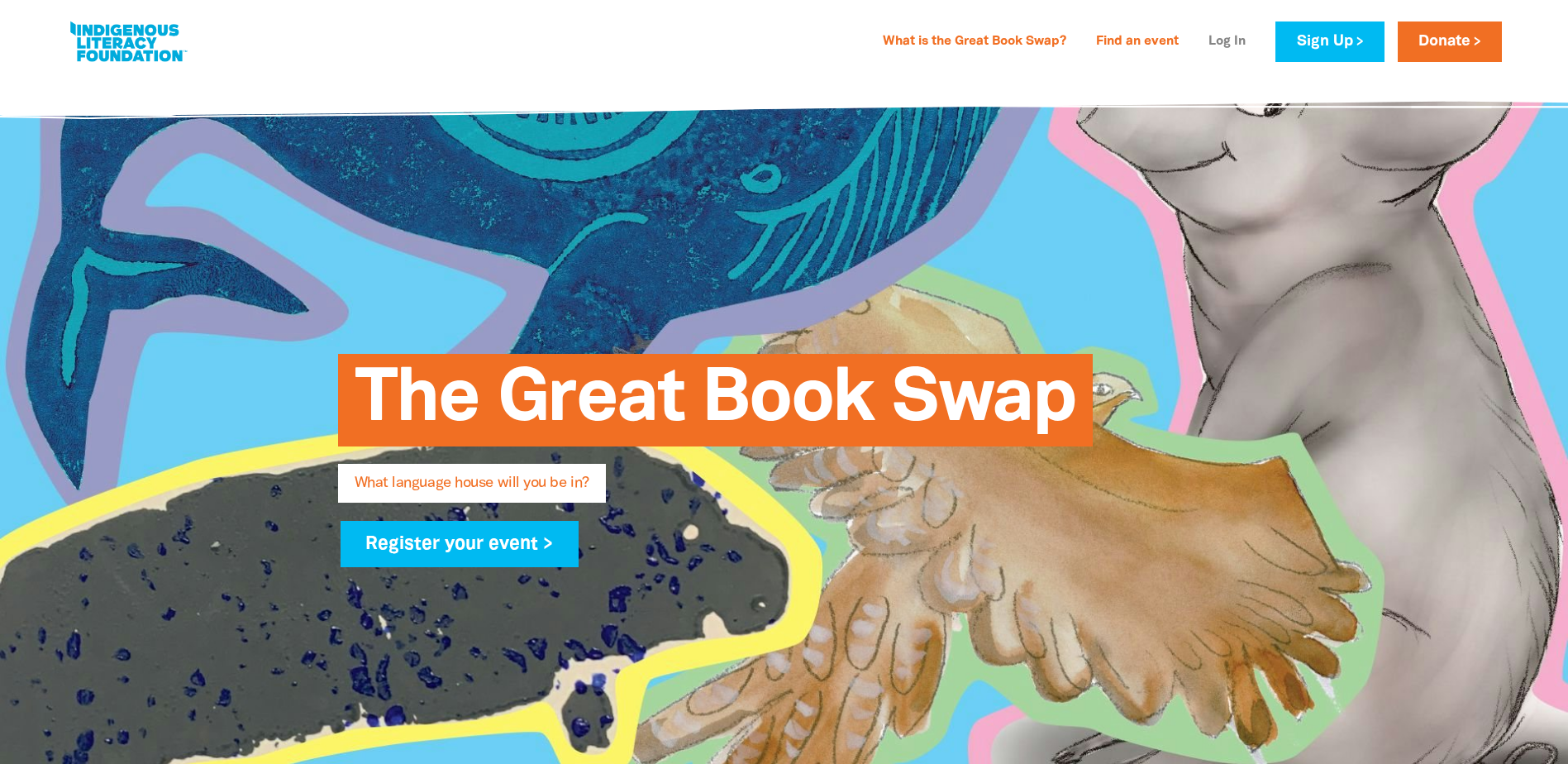
click at [1237, 41] on link "Log In" at bounding box center [1226, 42] width 57 height 26
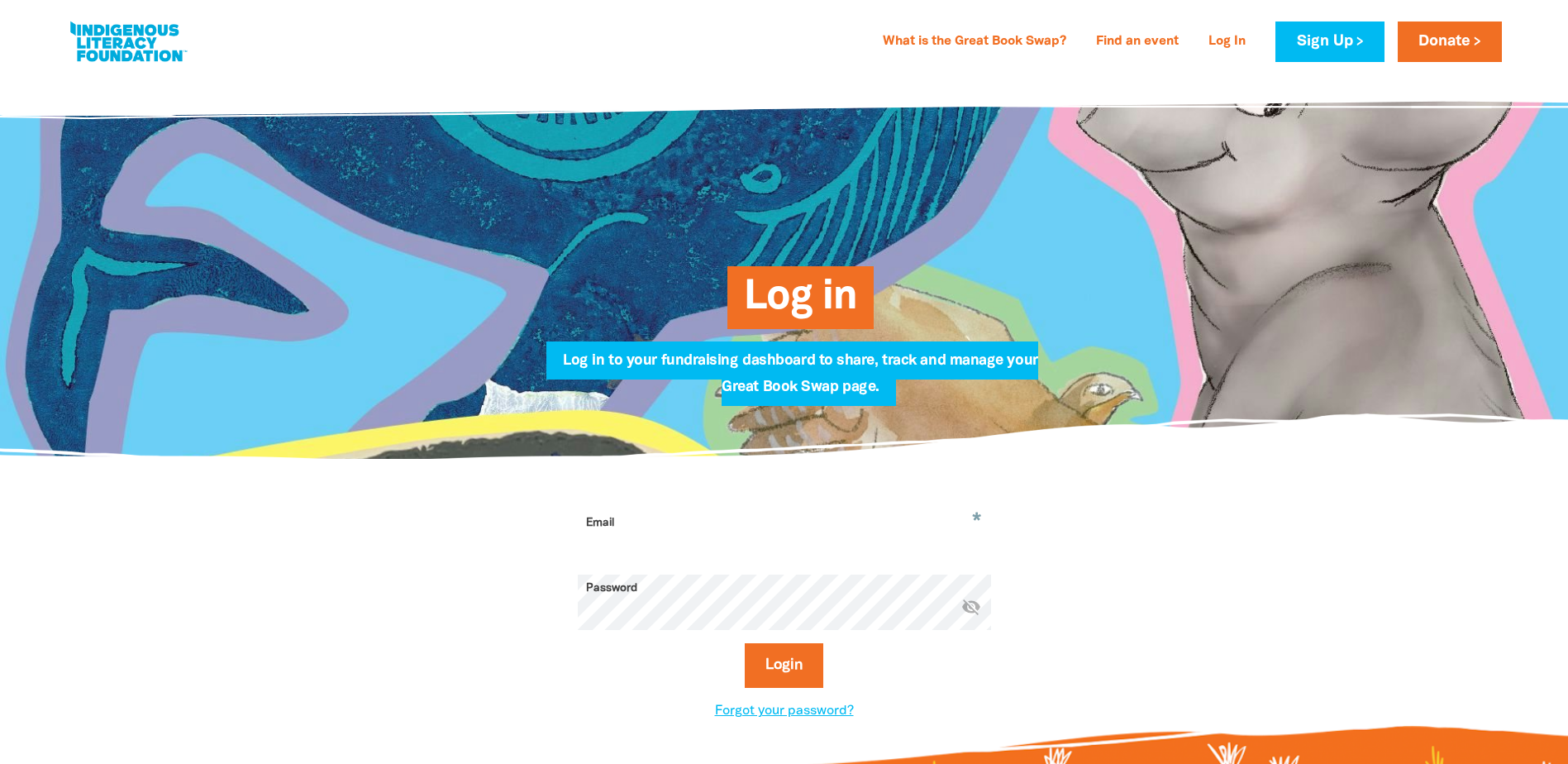
type input "kimdrysdale@hotmail.com"
click at [788, 670] on button "Login" at bounding box center [784, 665] width 78 height 45
click at [841, 716] on link "Forgot your password?" at bounding box center [784, 710] width 139 height 12
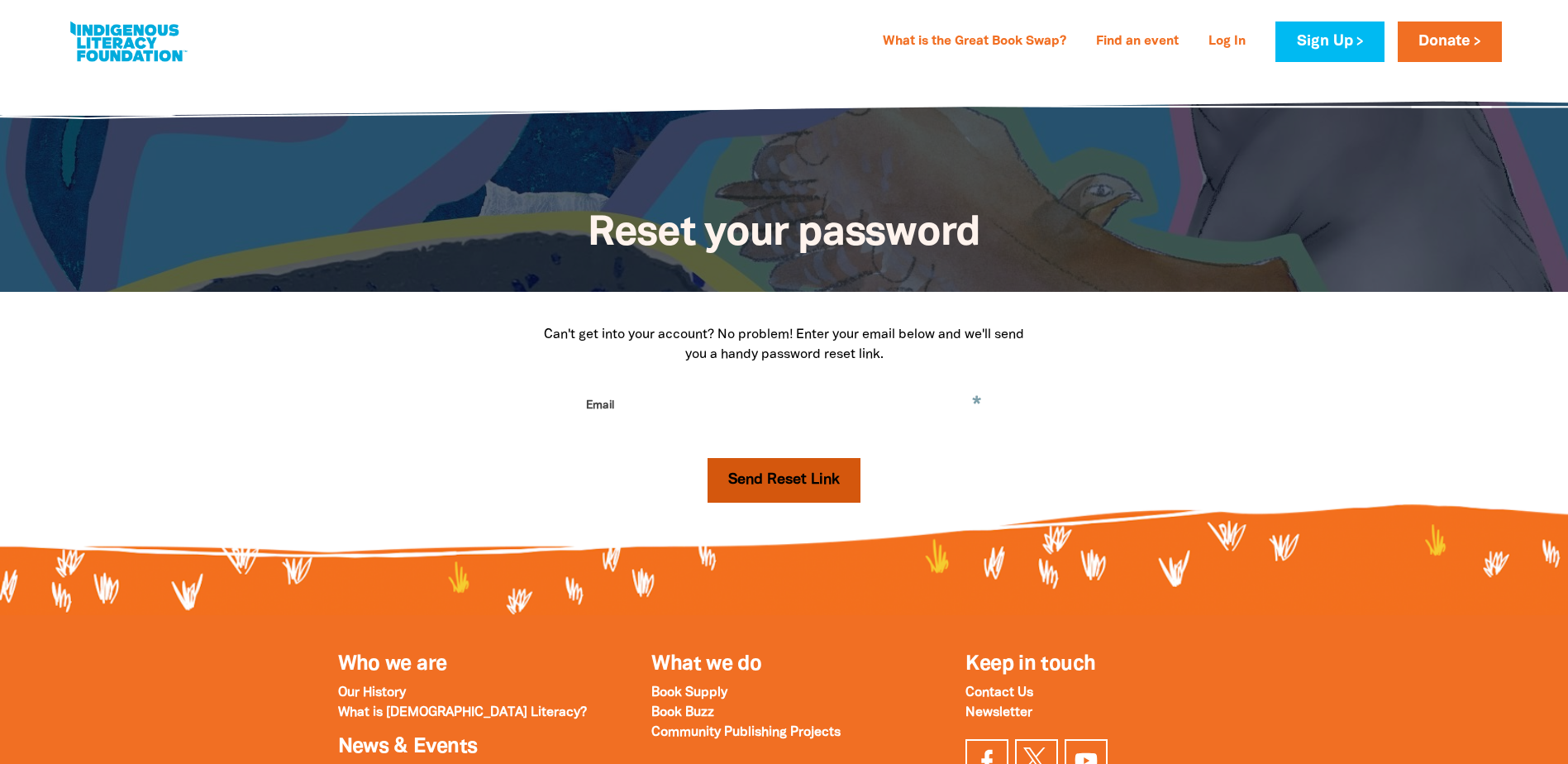
click at [805, 490] on button "Send Reset Link" at bounding box center [784, 480] width 153 height 45
drag, startPoint x: 767, startPoint y: 394, endPoint x: 776, endPoint y: 394, distance: 9.0
click at [767, 394] on input "Email" at bounding box center [784, 417] width 413 height 52
type input "kimdrysdale@hotmail.com"
click at [773, 488] on button "Send Reset Link" at bounding box center [784, 480] width 153 height 45
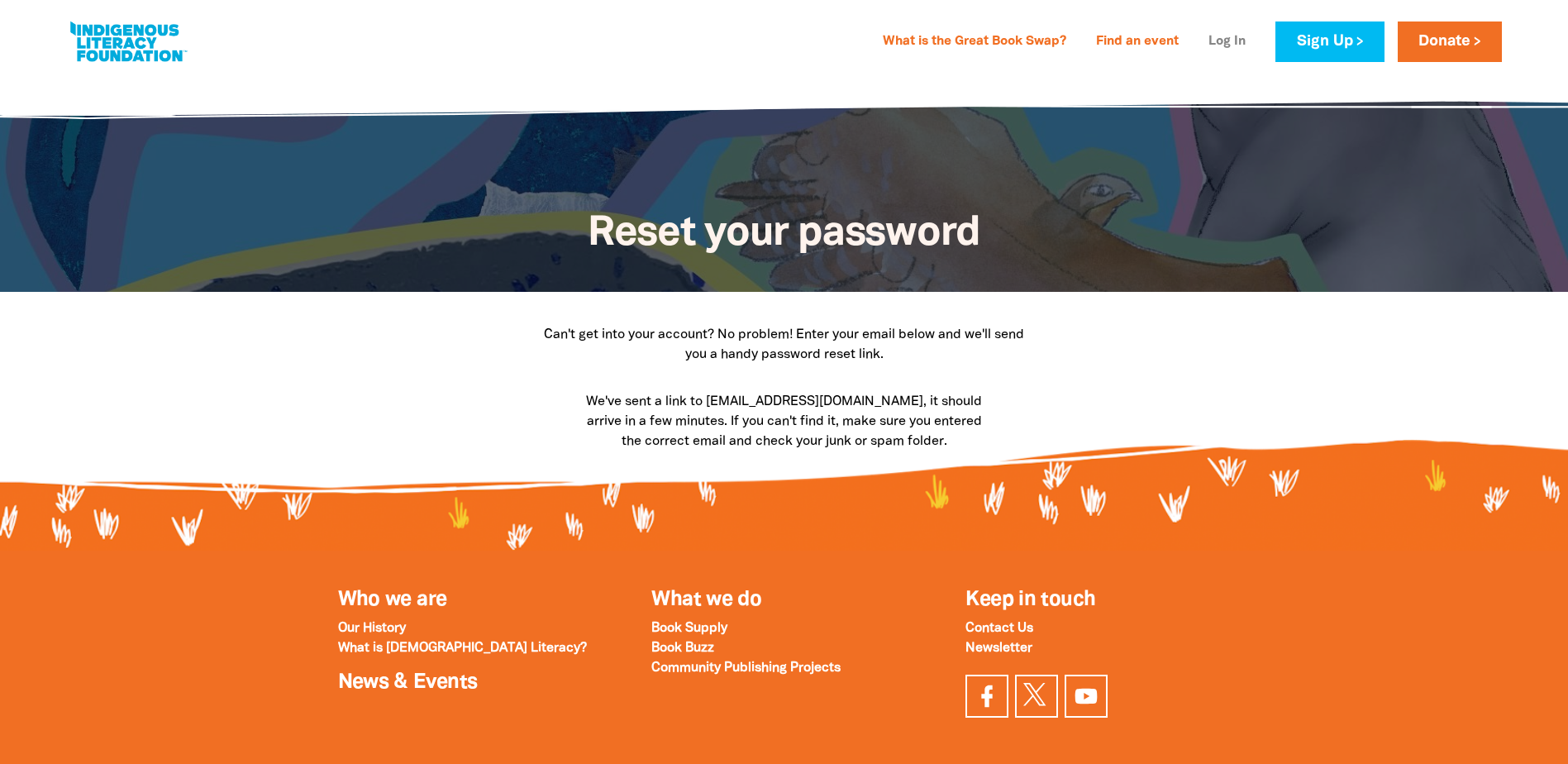
click at [1230, 33] on link "Log In" at bounding box center [1226, 42] width 57 height 26
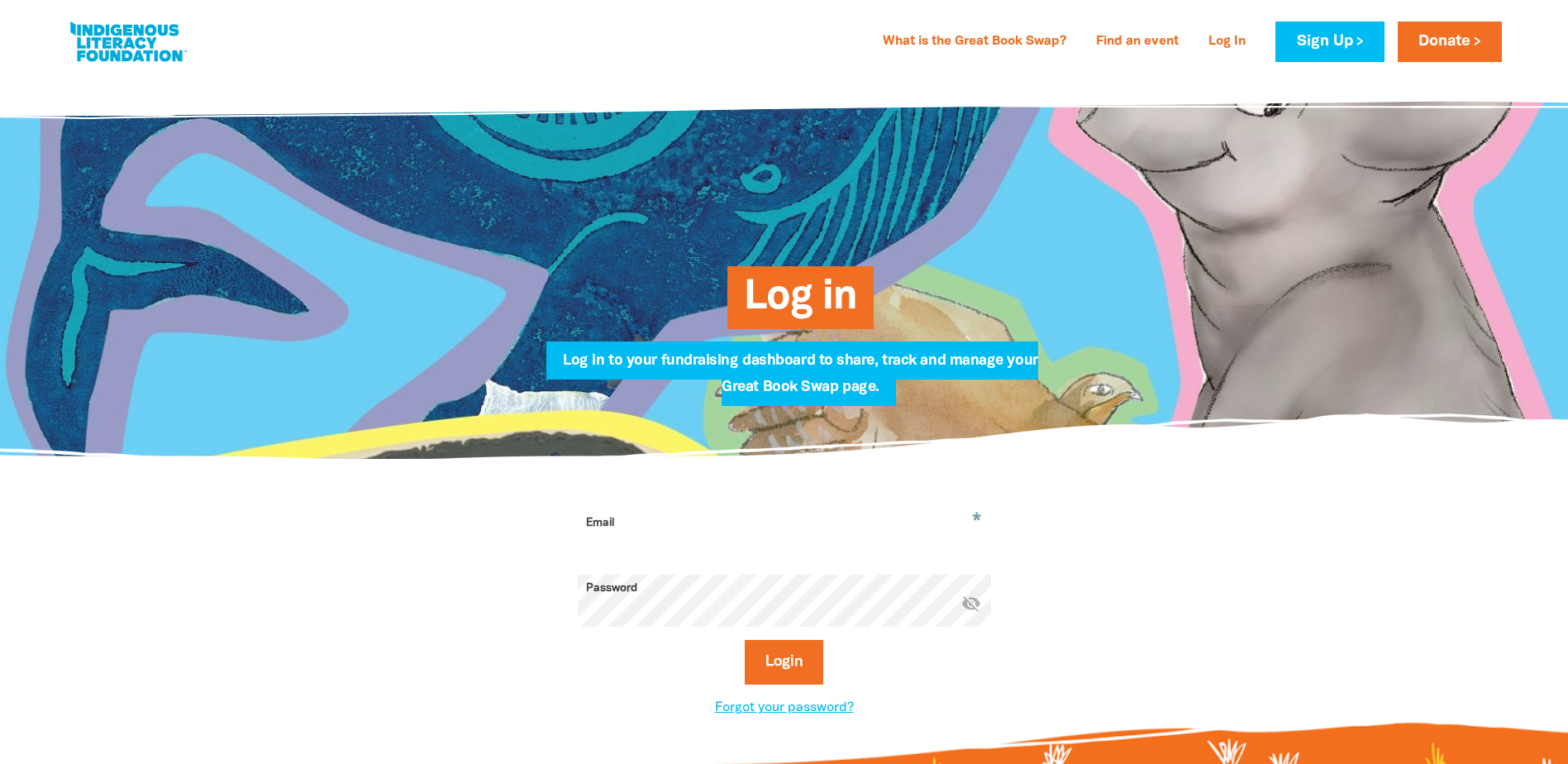
type input "kimdrysdale@hotmail.com"
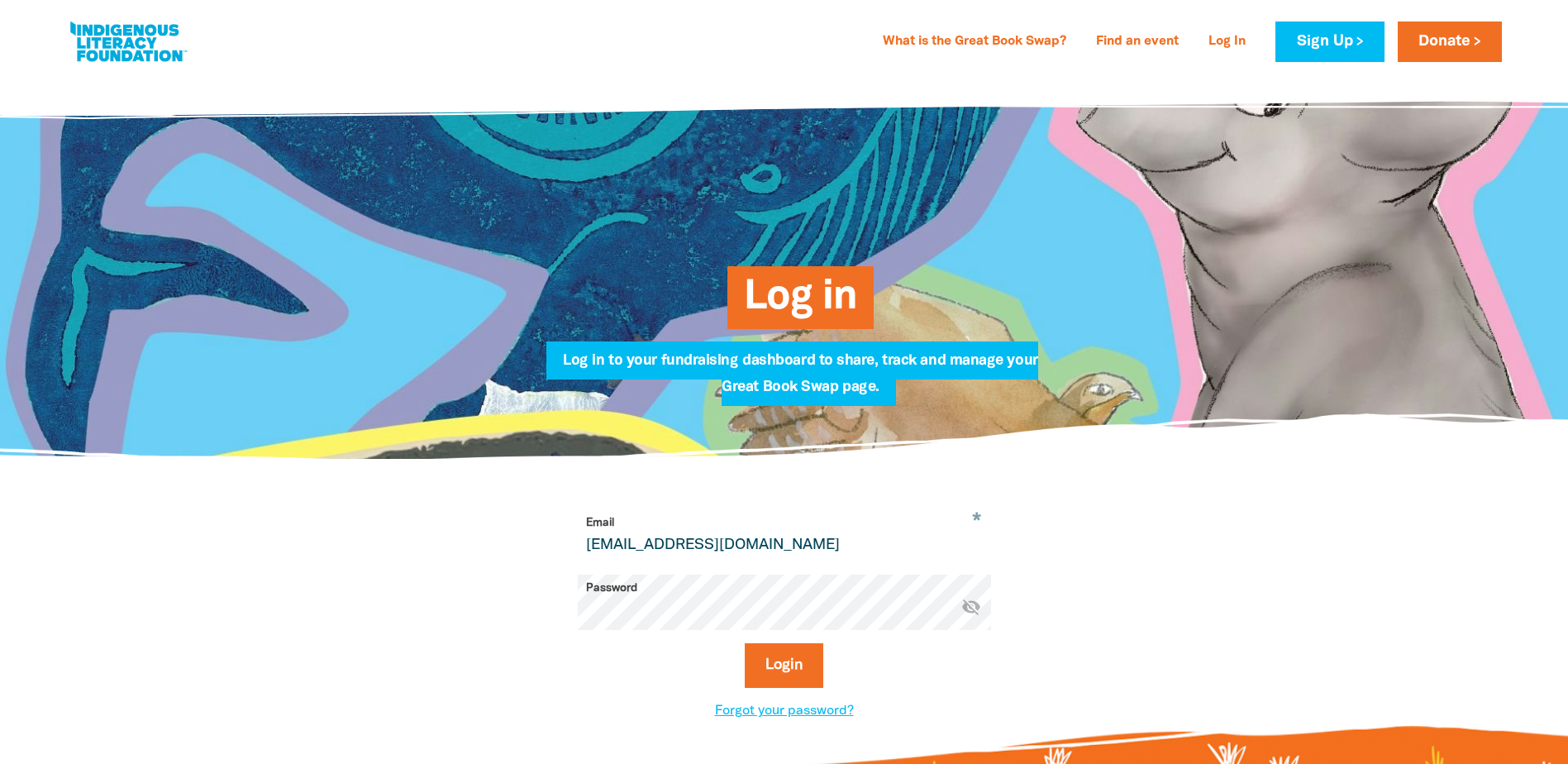
click at [745, 643] on button "Login" at bounding box center [784, 665] width 78 height 45
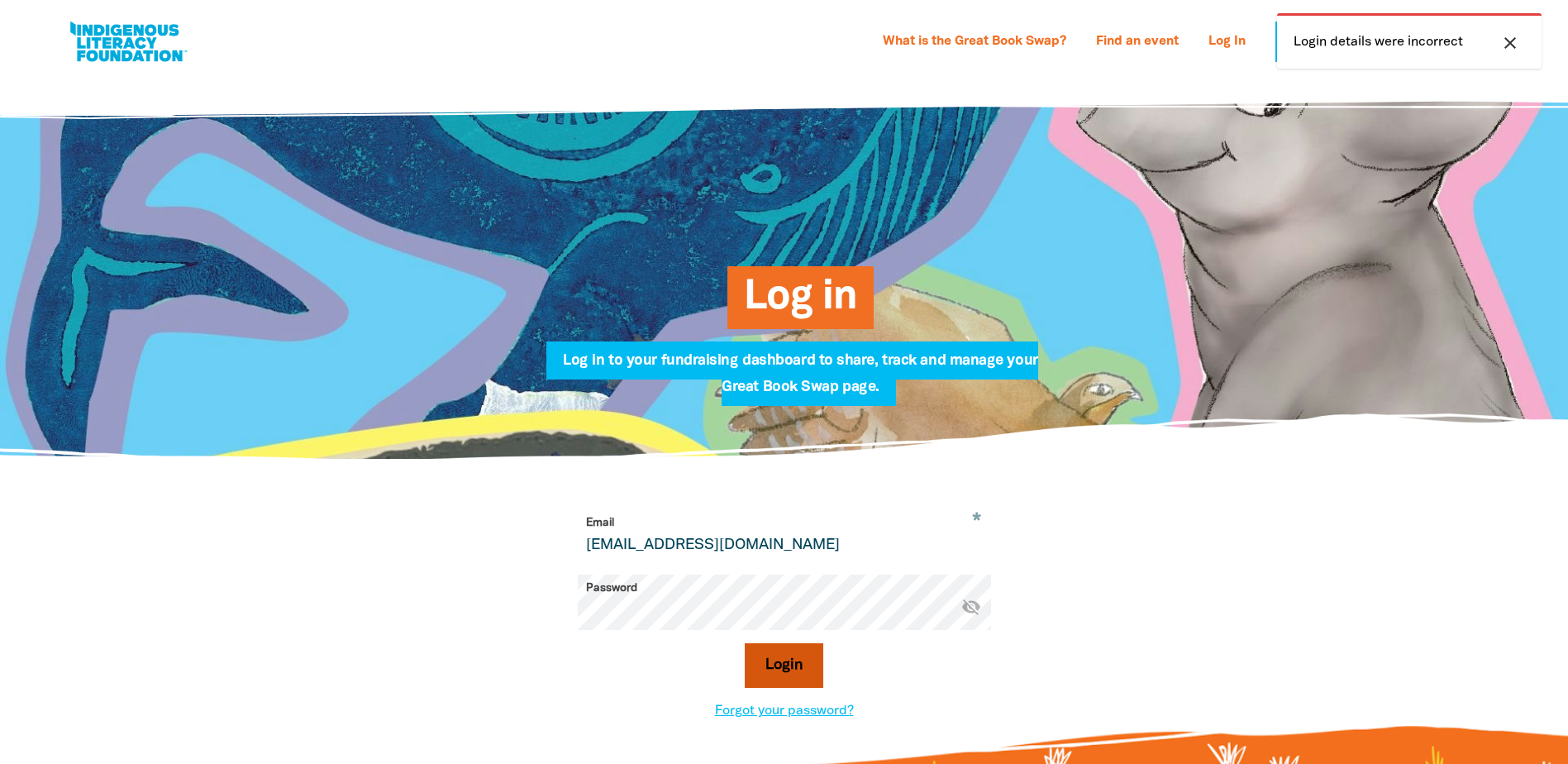
click at [792, 672] on button "Login" at bounding box center [784, 665] width 78 height 45
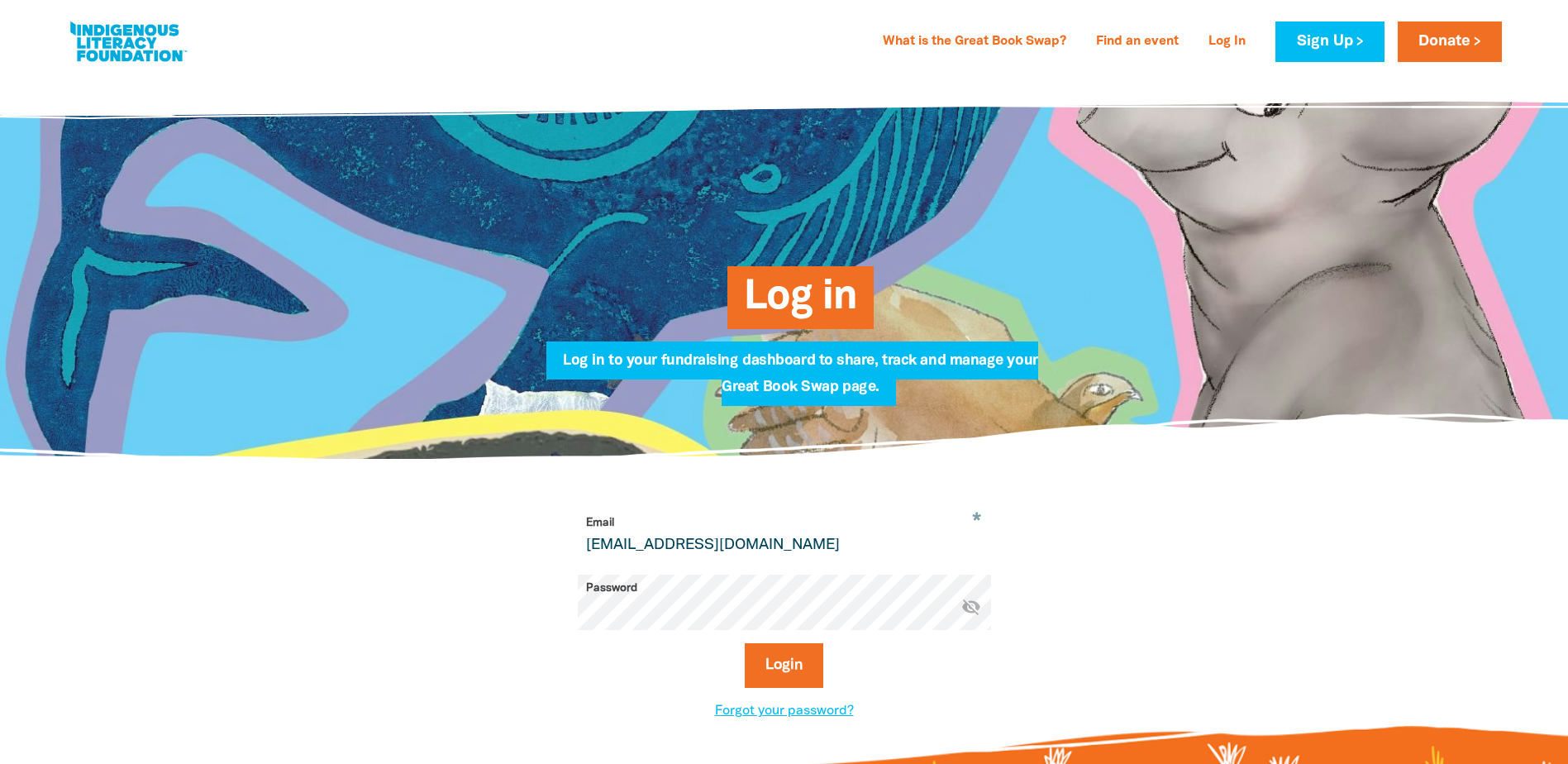
click at [975, 610] on icon "visibility_off" at bounding box center [971, 607] width 20 height 20
click at [764, 673] on button "Login" at bounding box center [784, 665] width 78 height 45
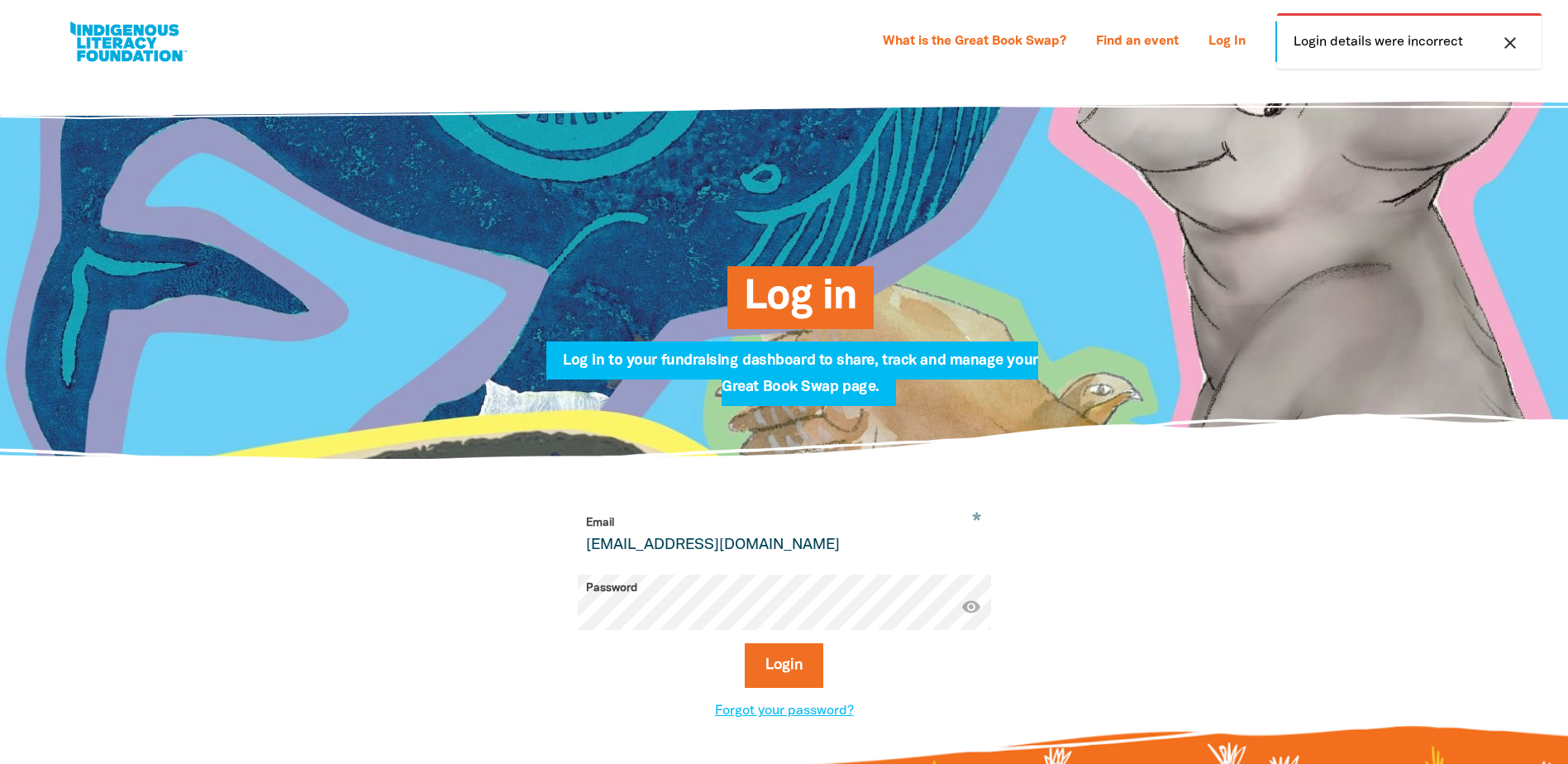
click at [1518, 43] on icon "close" at bounding box center [1511, 43] width 20 height 20
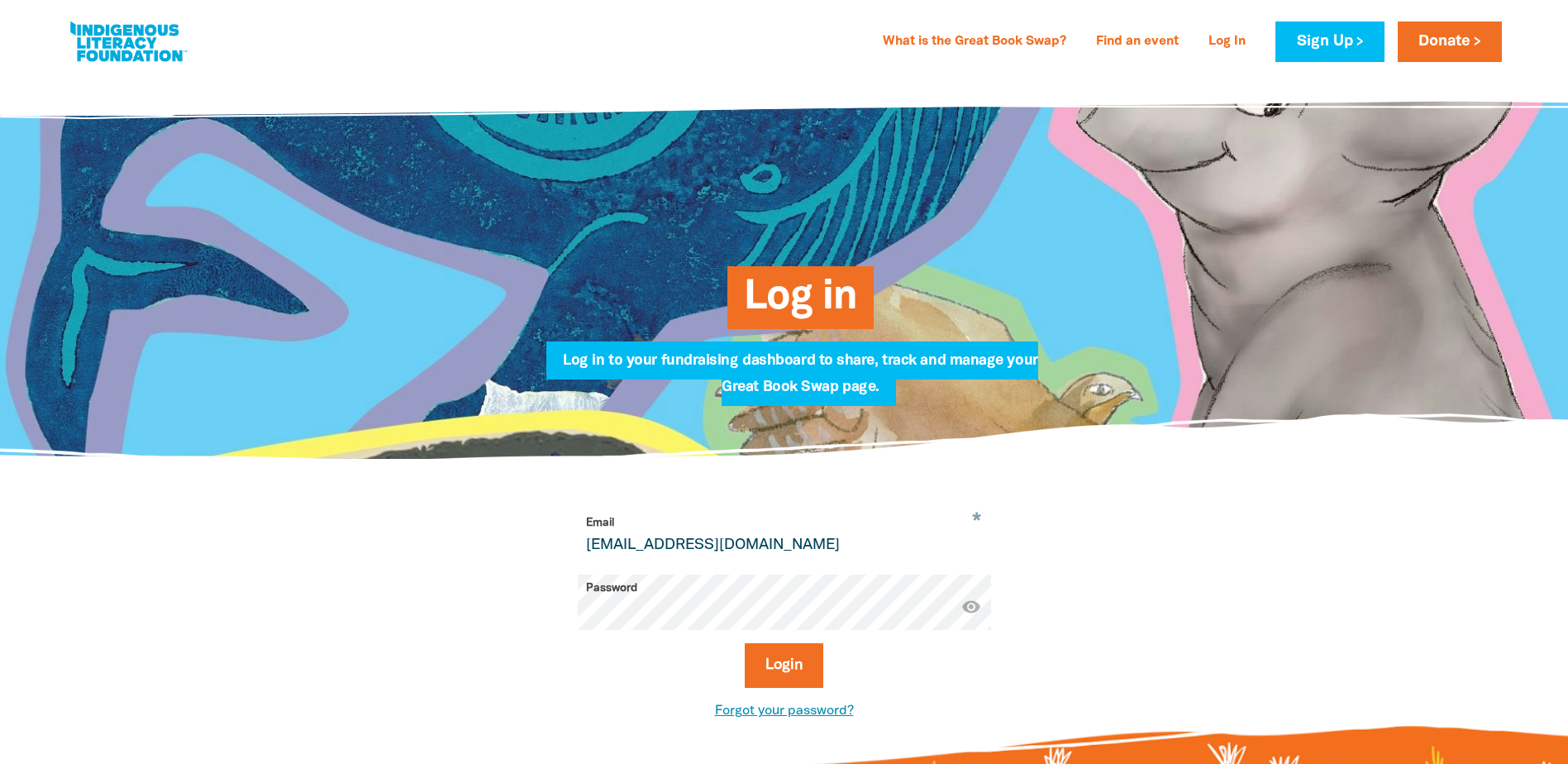
click at [772, 710] on link "Forgot your password?" at bounding box center [784, 710] width 139 height 12
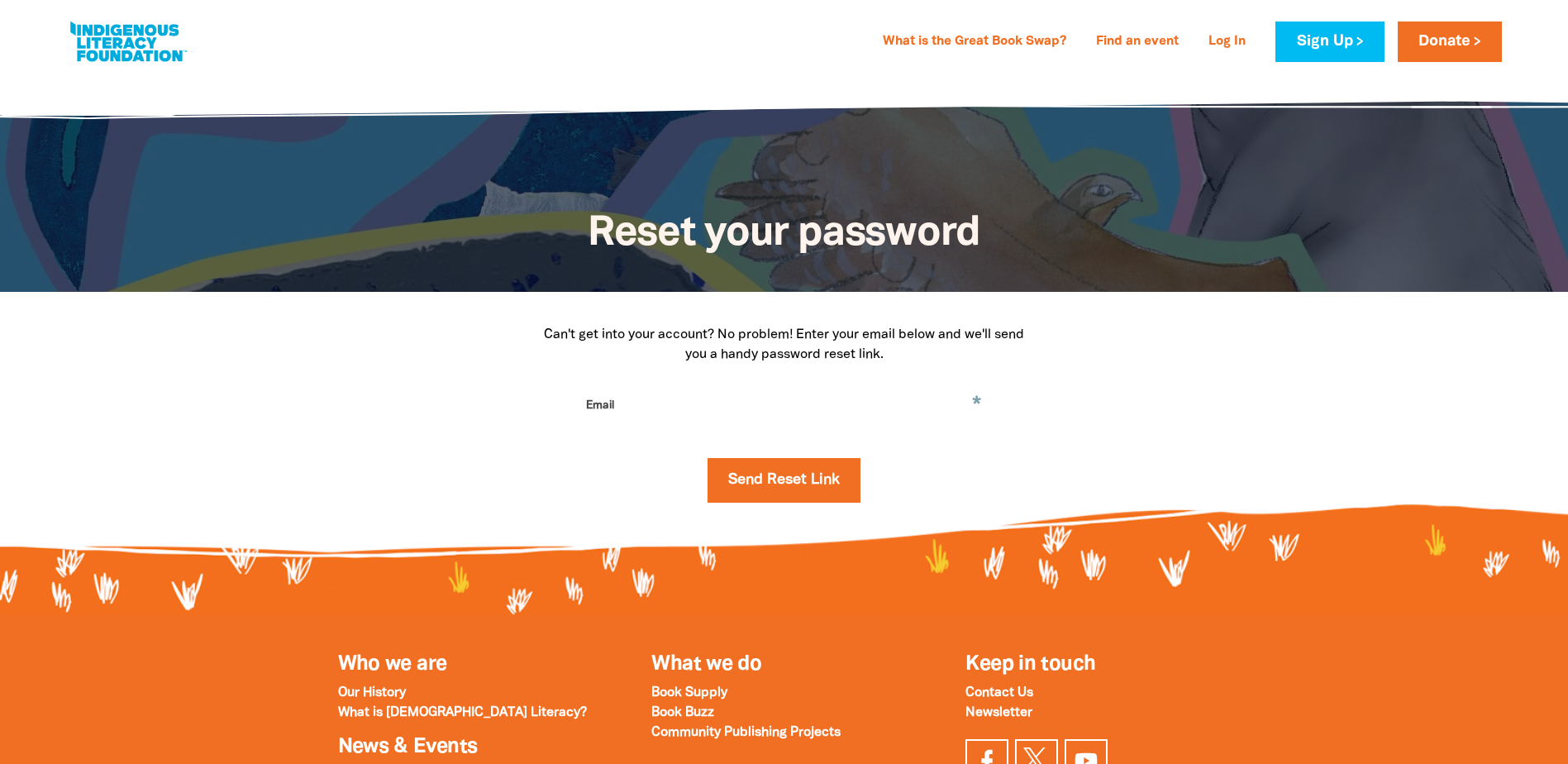
click at [696, 389] on div "Can't get into your account? No problem! Enter your email below and we'll send …" at bounding box center [784, 420] width 595 height 190
click at [693, 404] on input "Email" at bounding box center [784, 417] width 413 height 52
type input "kimdrysdale@hotmail.com"
click at [744, 482] on button "Send Reset Link" at bounding box center [784, 480] width 153 height 45
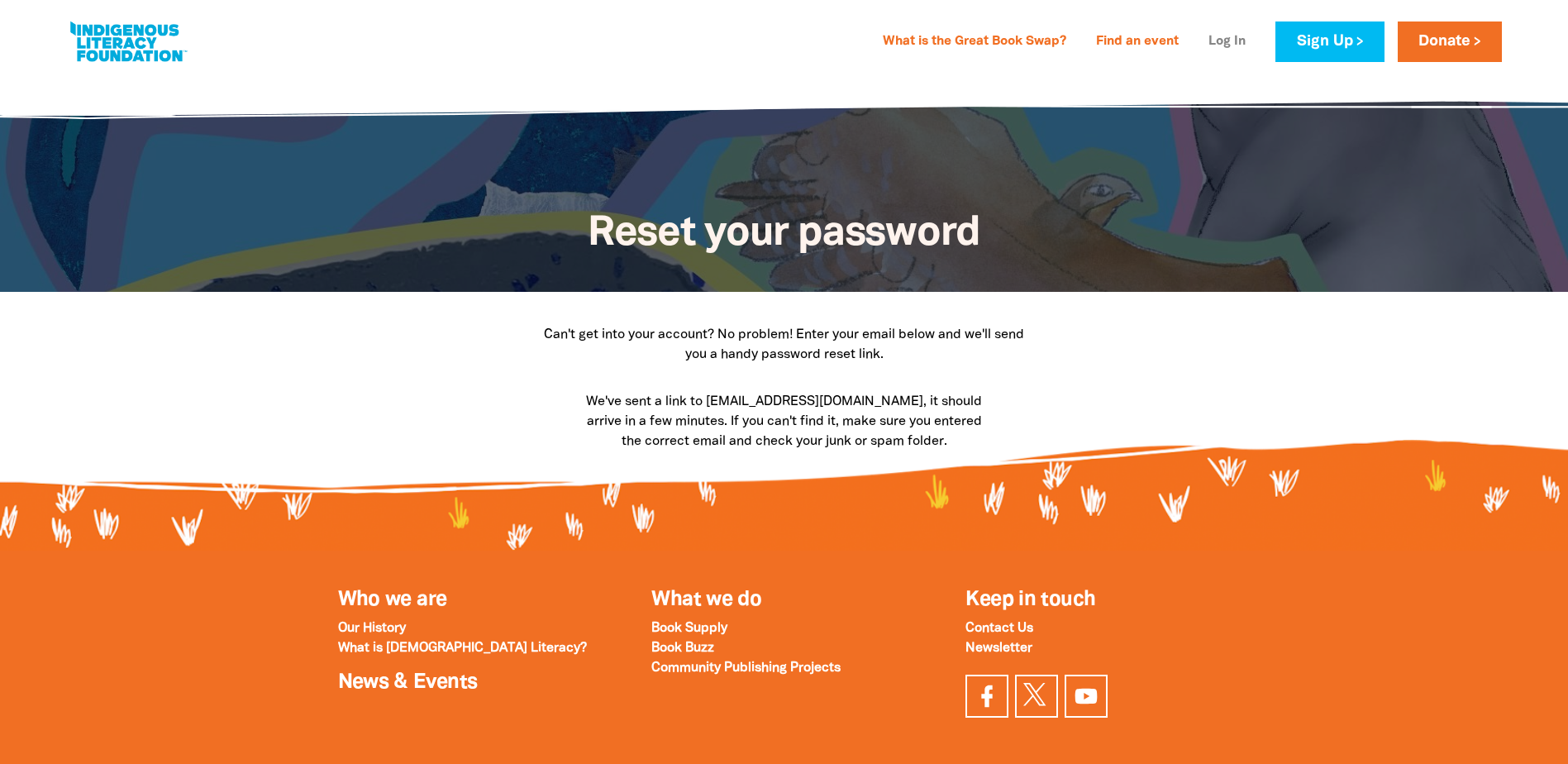
click at [1241, 41] on link "Log In" at bounding box center [1226, 42] width 57 height 26
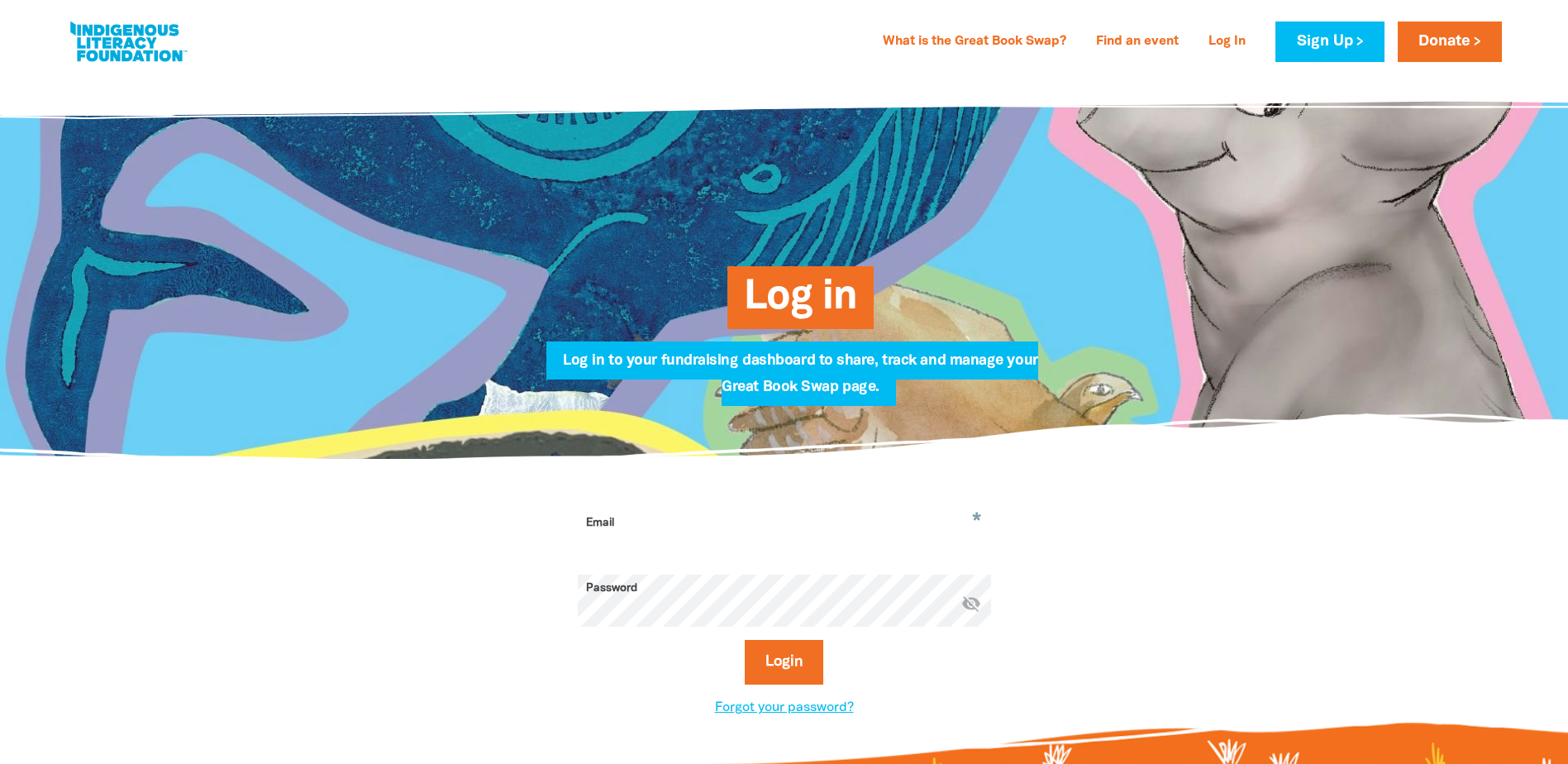
type input "kimdrysdale@hotmail.com"
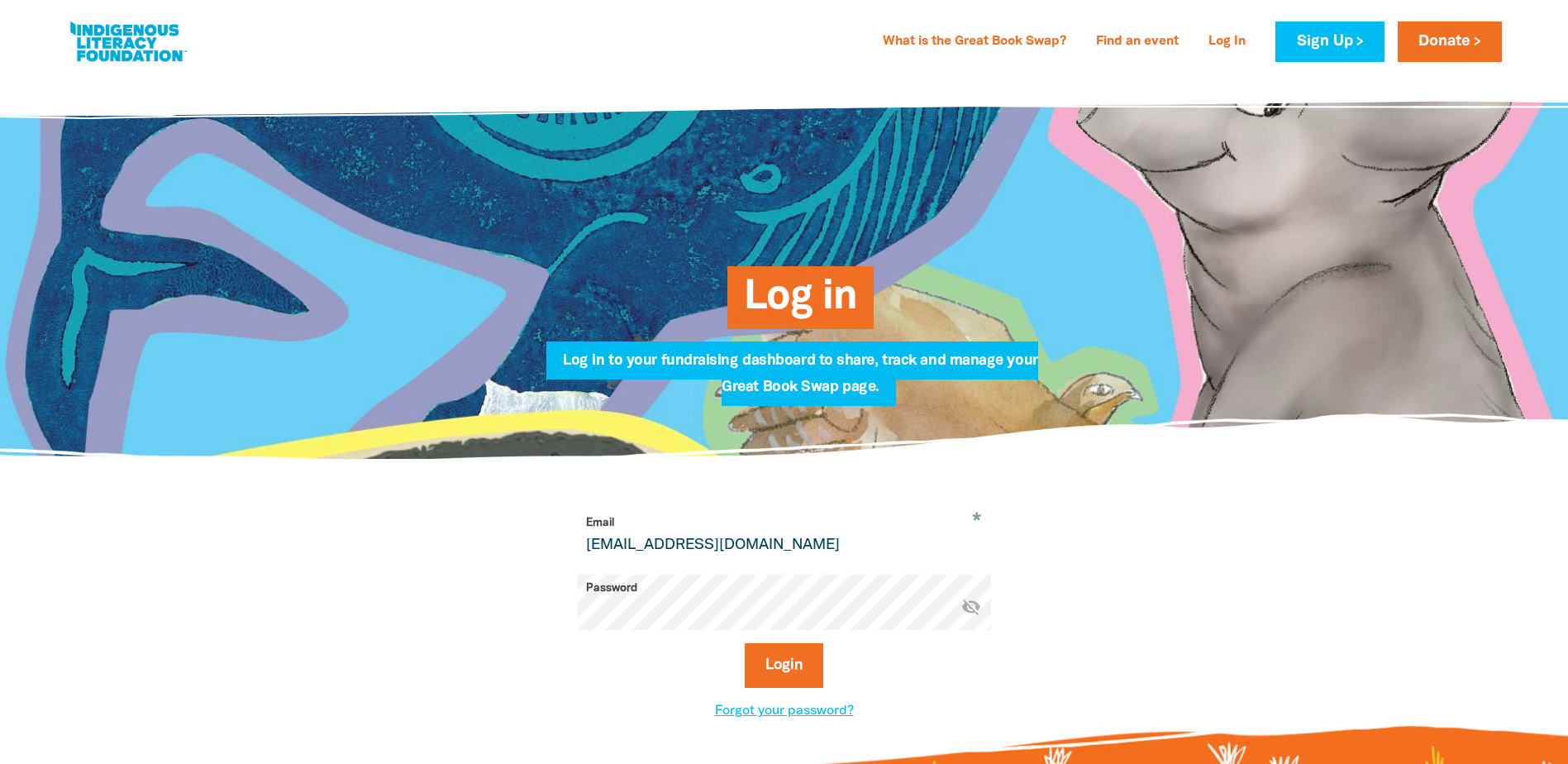
click at [555, 603] on div "* Email kimdrysdale@hotmail.com Password * visibility_off Login Forgot your pas…" at bounding box center [784, 616] width 579 height 213
click at [745, 643] on button "Login" at bounding box center [784, 665] width 78 height 45
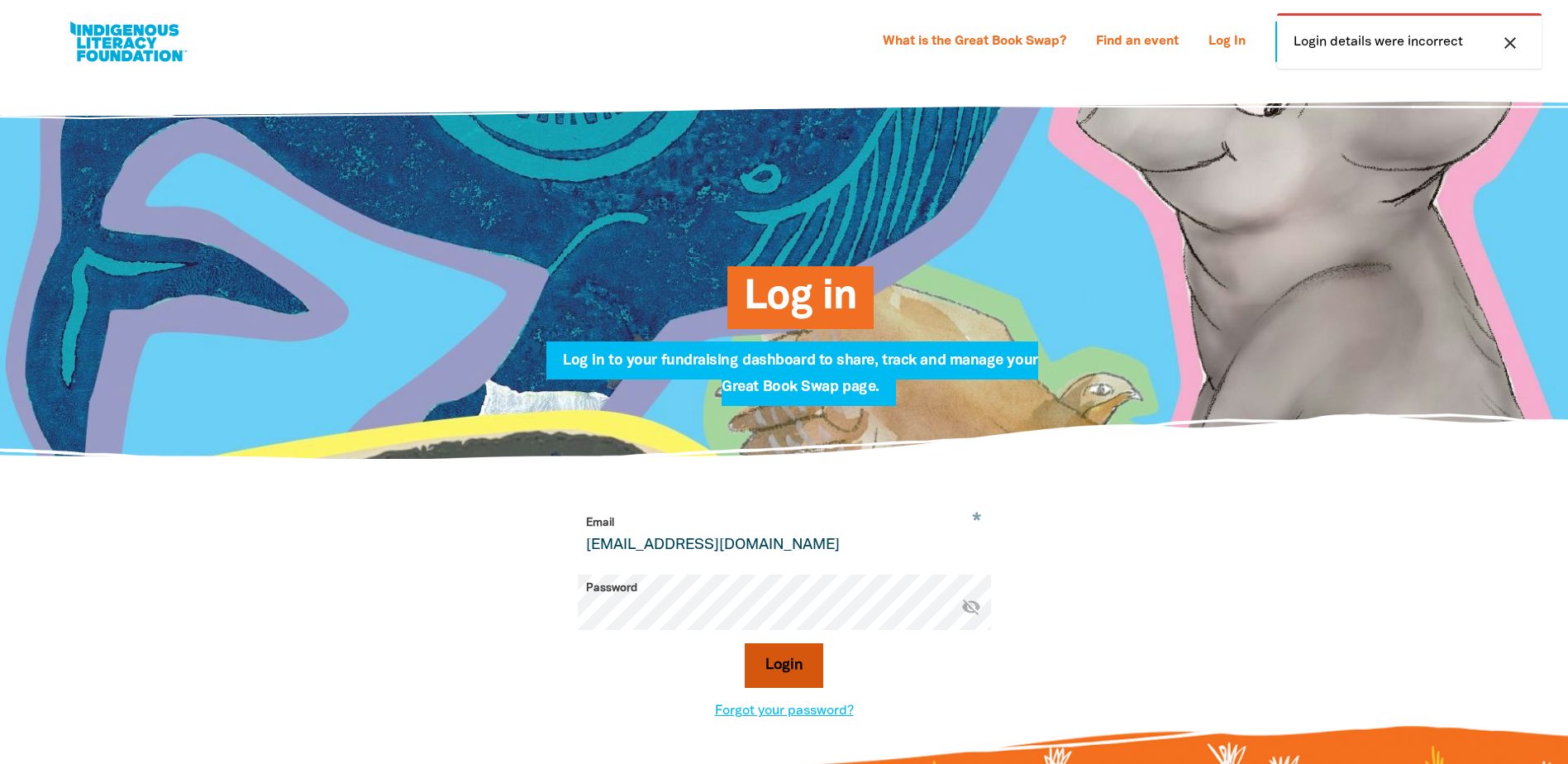
click at [779, 662] on button "Login" at bounding box center [784, 665] width 78 height 45
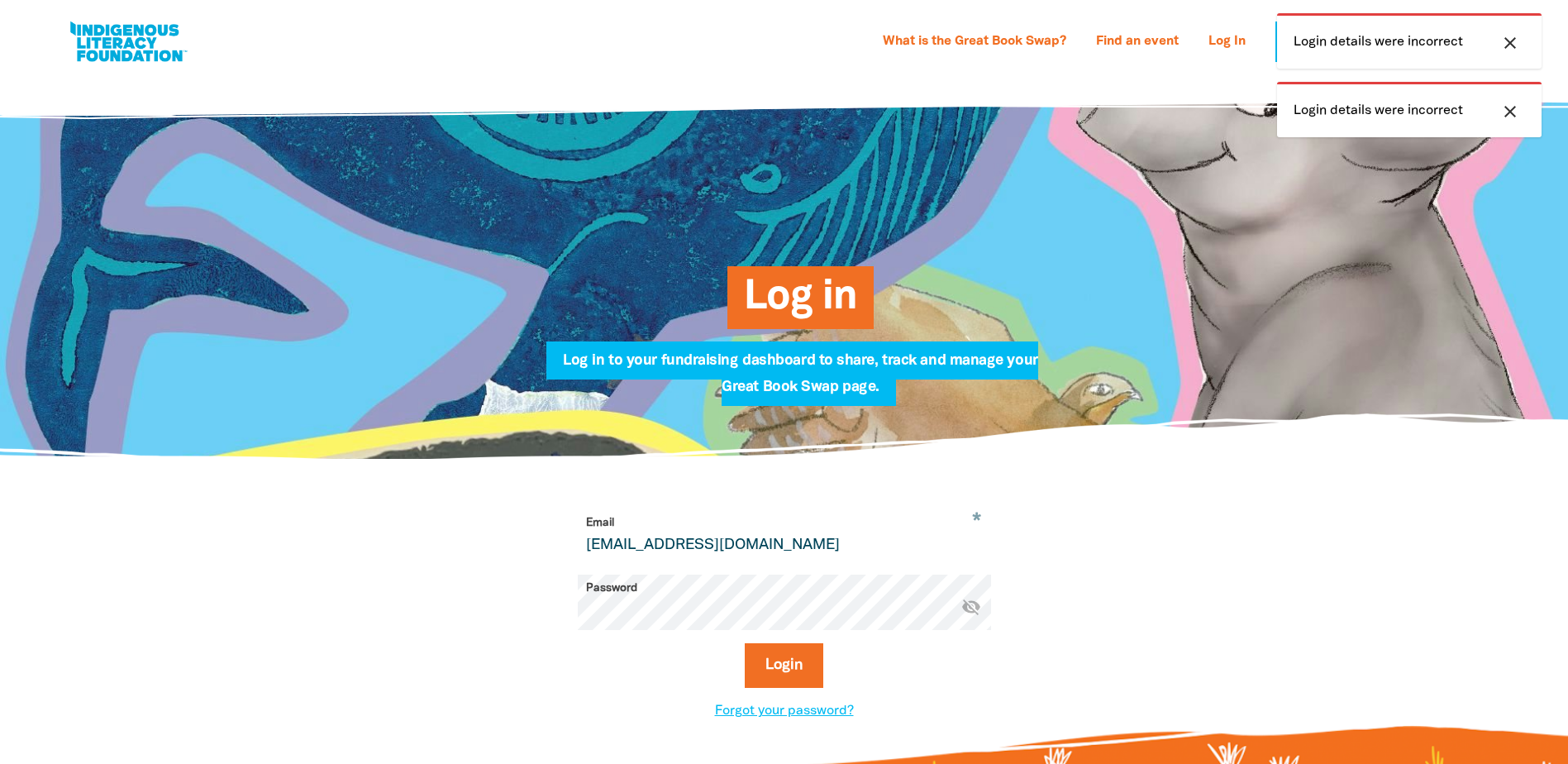
click at [1520, 114] on button "close" at bounding box center [1510, 112] width 30 height 22
click at [1513, 47] on icon "close" at bounding box center [1511, 43] width 20 height 20
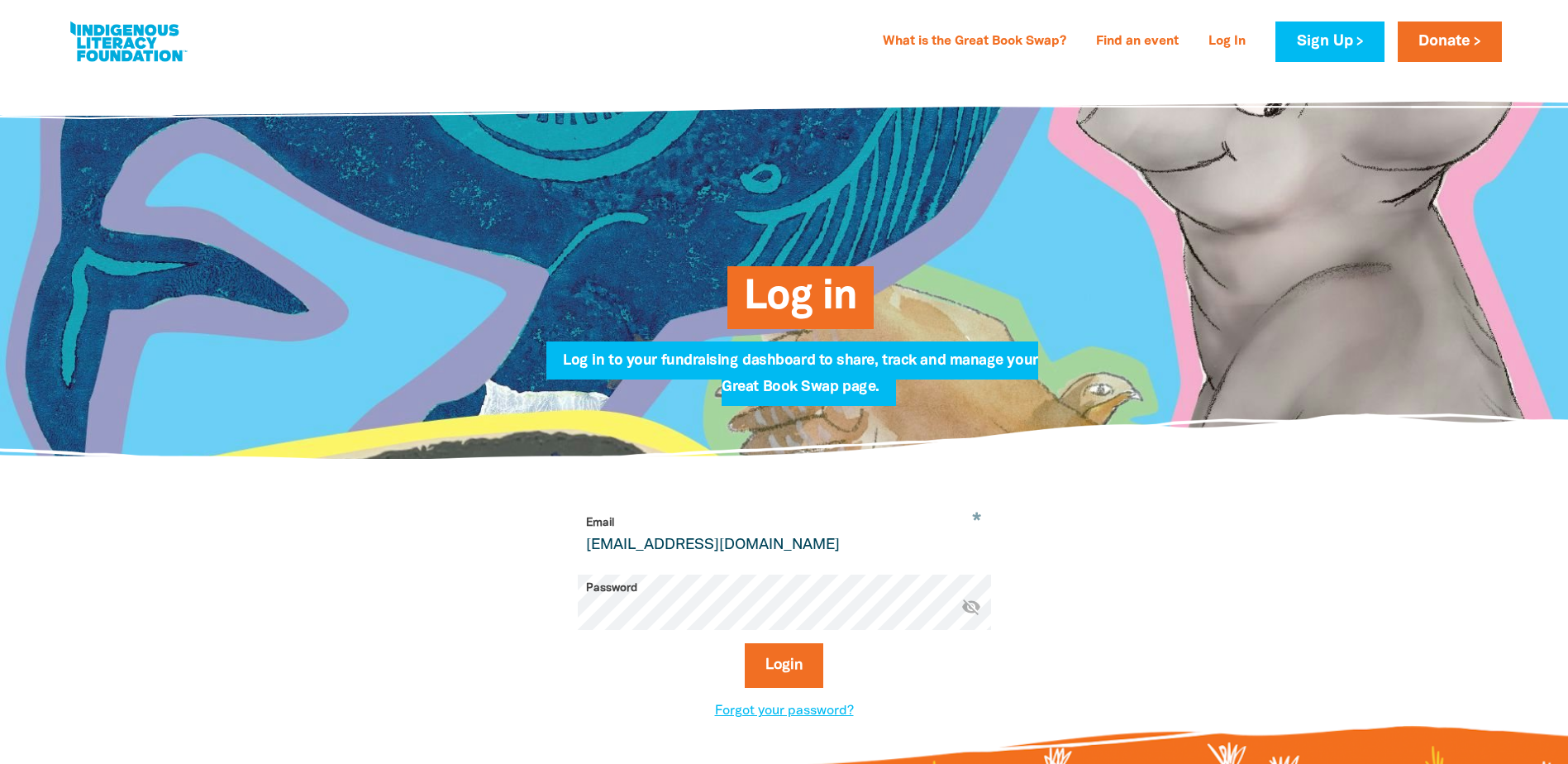
click at [971, 613] on icon "visibility_off" at bounding box center [971, 607] width 20 height 20
click at [778, 657] on button "Login" at bounding box center [784, 665] width 78 height 45
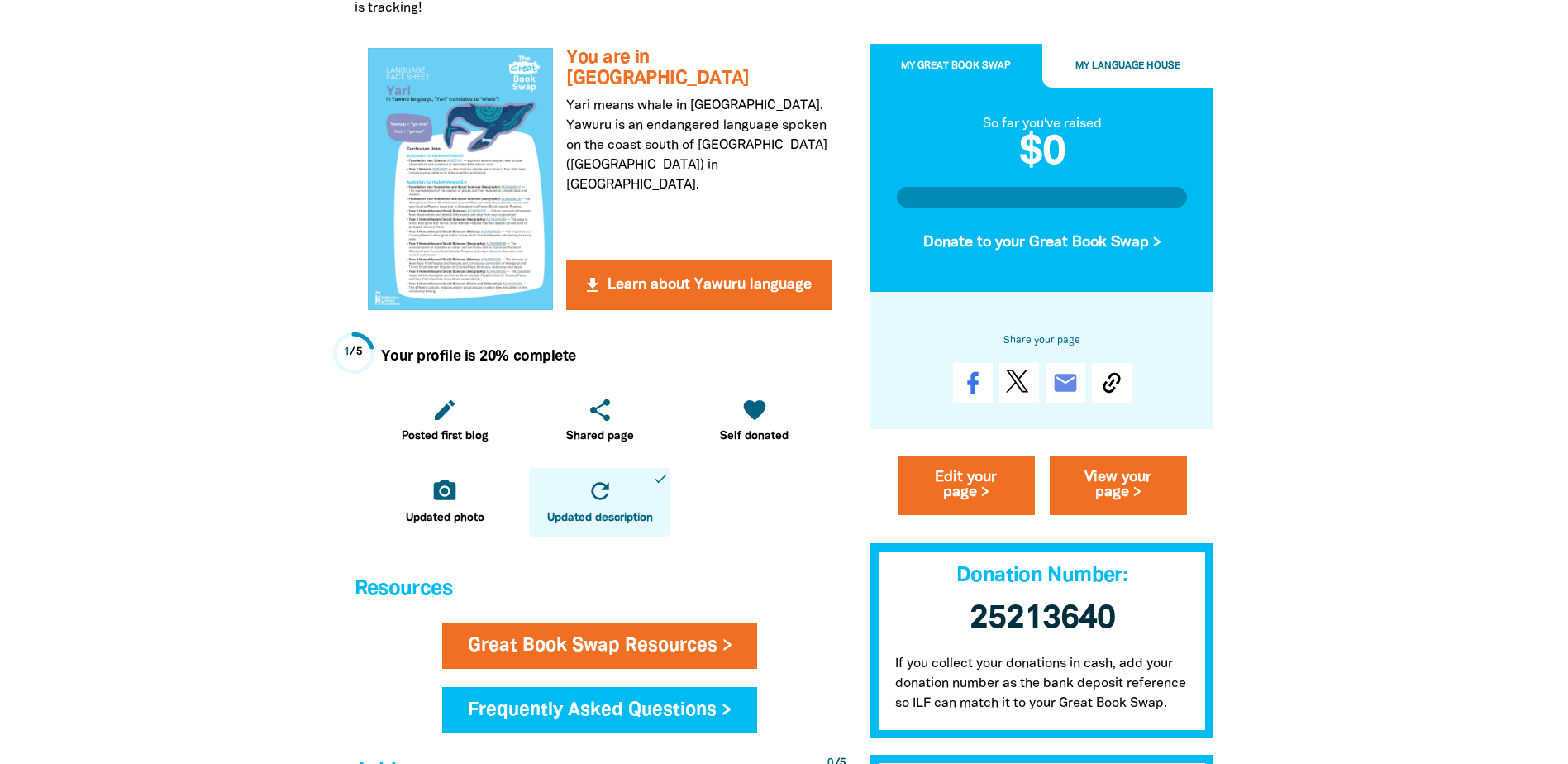
scroll to position [496, 0]
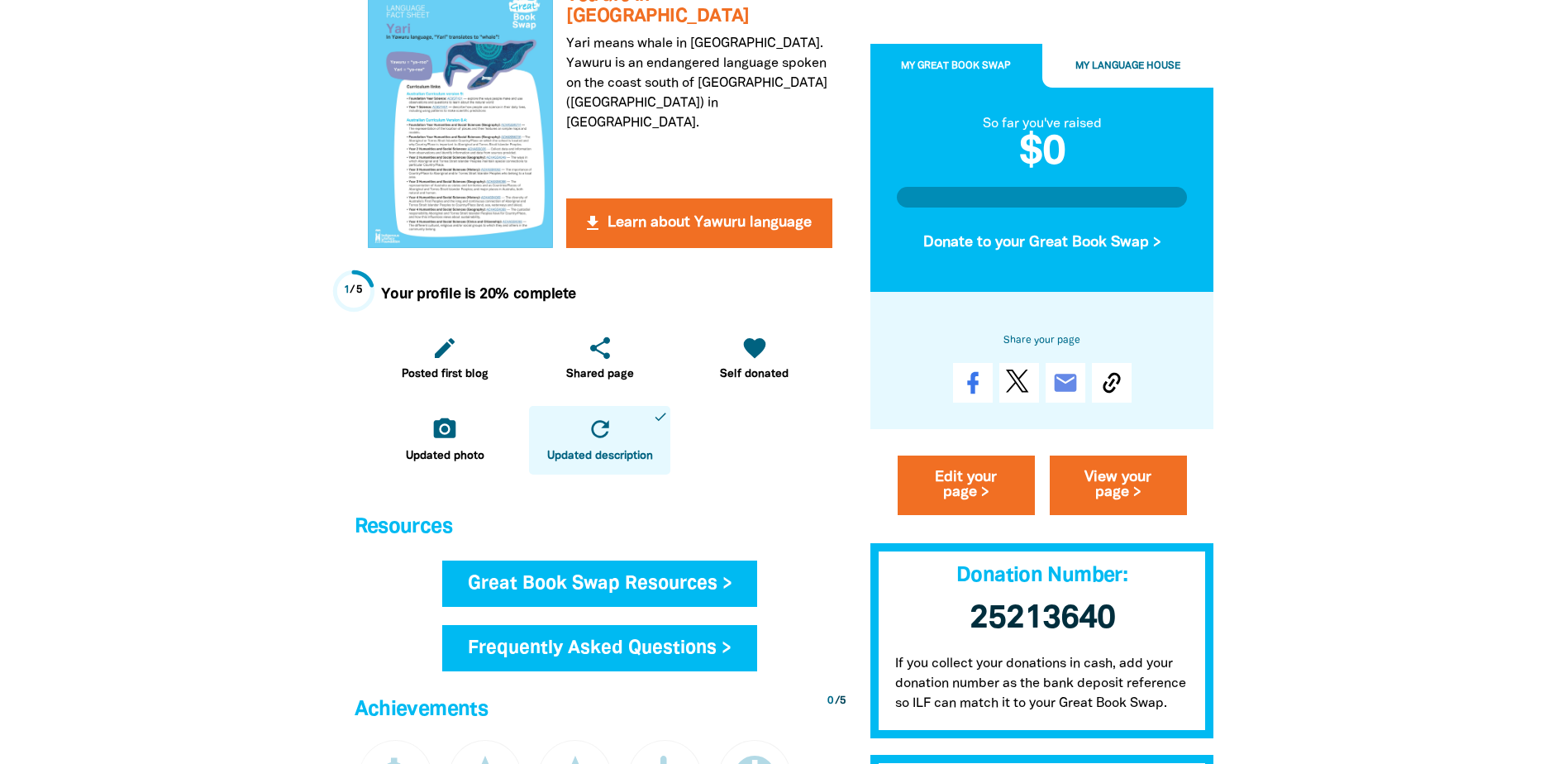
click at [664, 590] on link "Great Book Swap Resources >" at bounding box center [600, 583] width 316 height 46
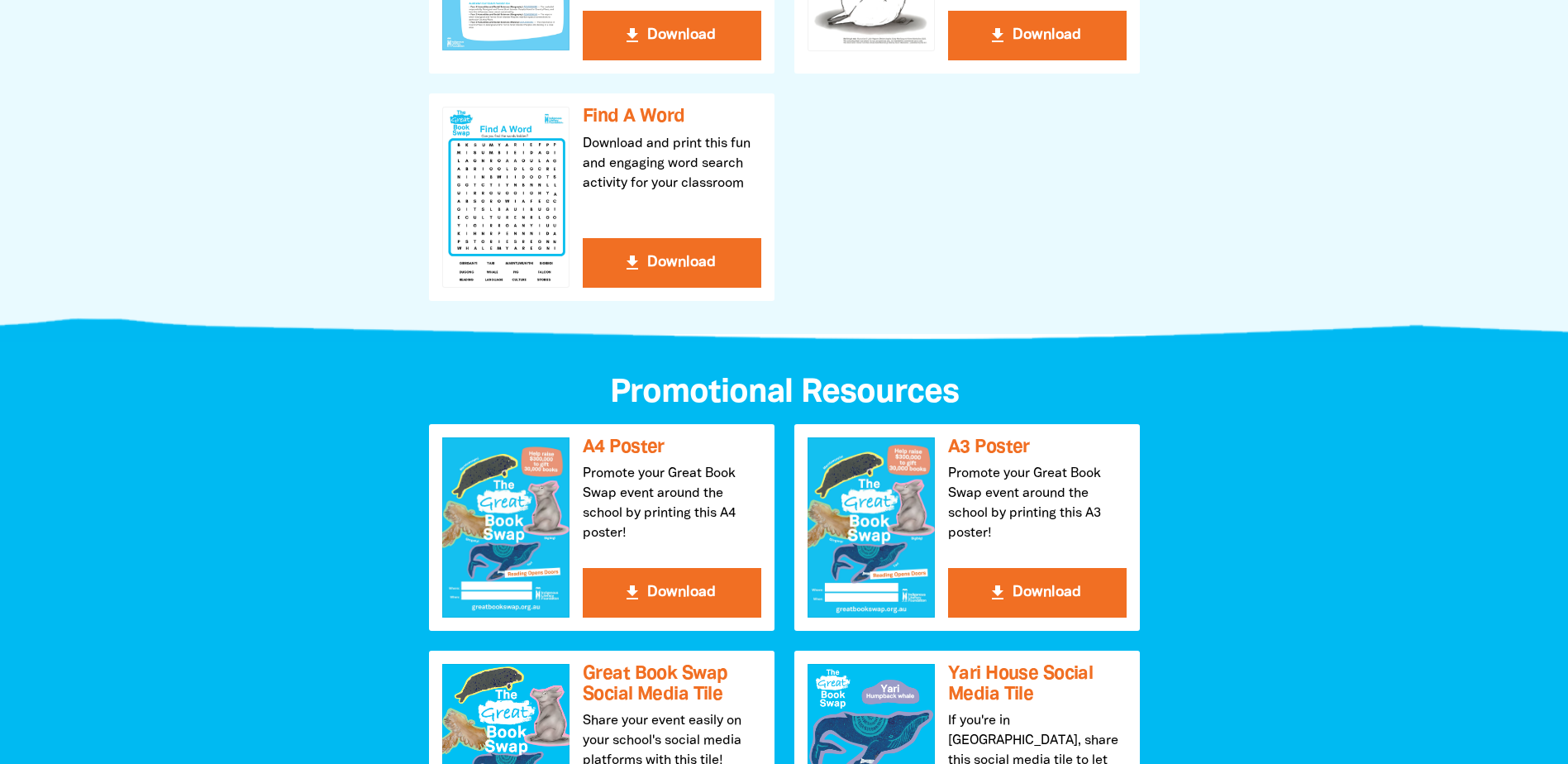
scroll to position [1571, 0]
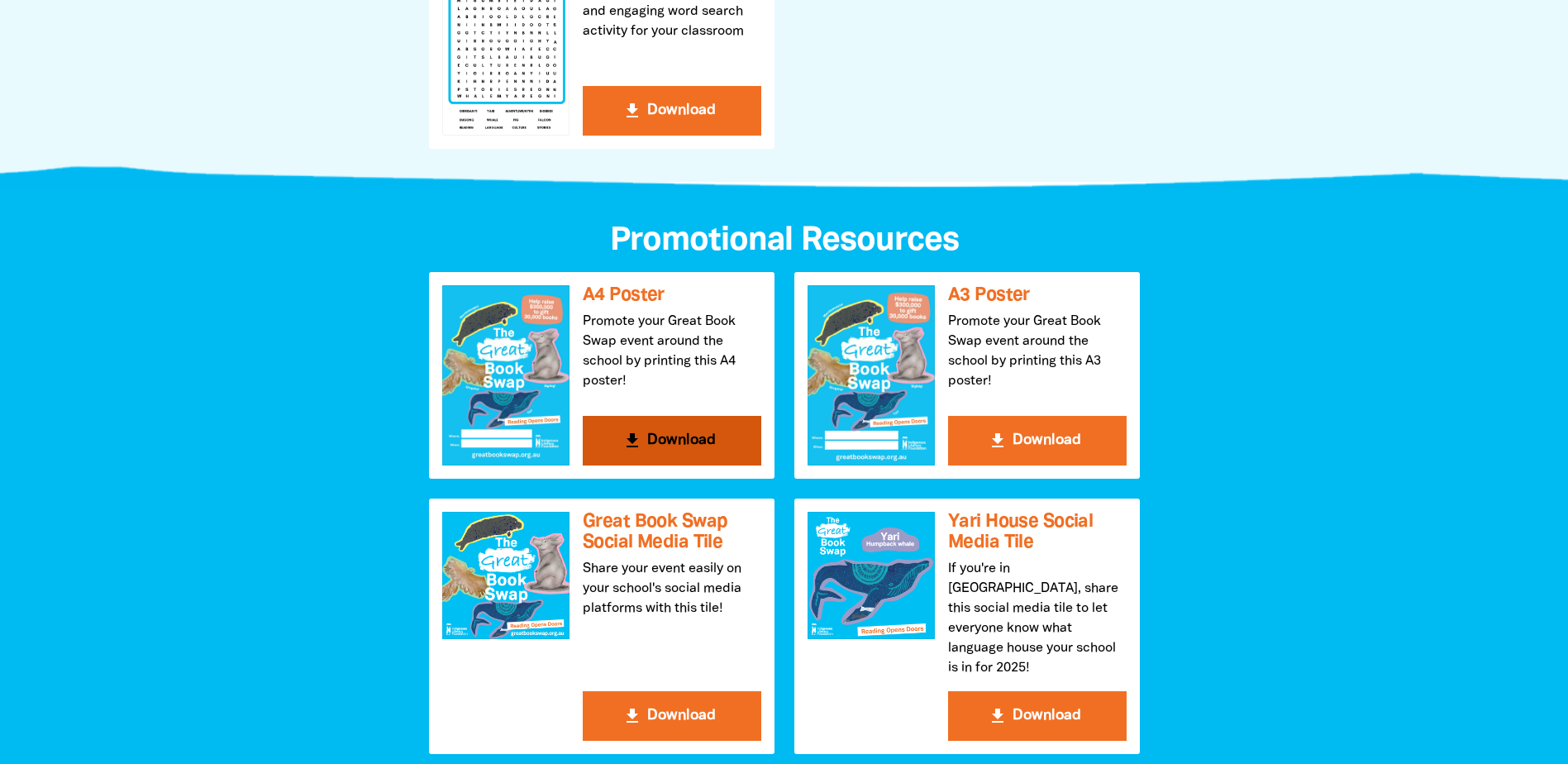
click at [692, 436] on button "get_app Download" at bounding box center [672, 441] width 179 height 50
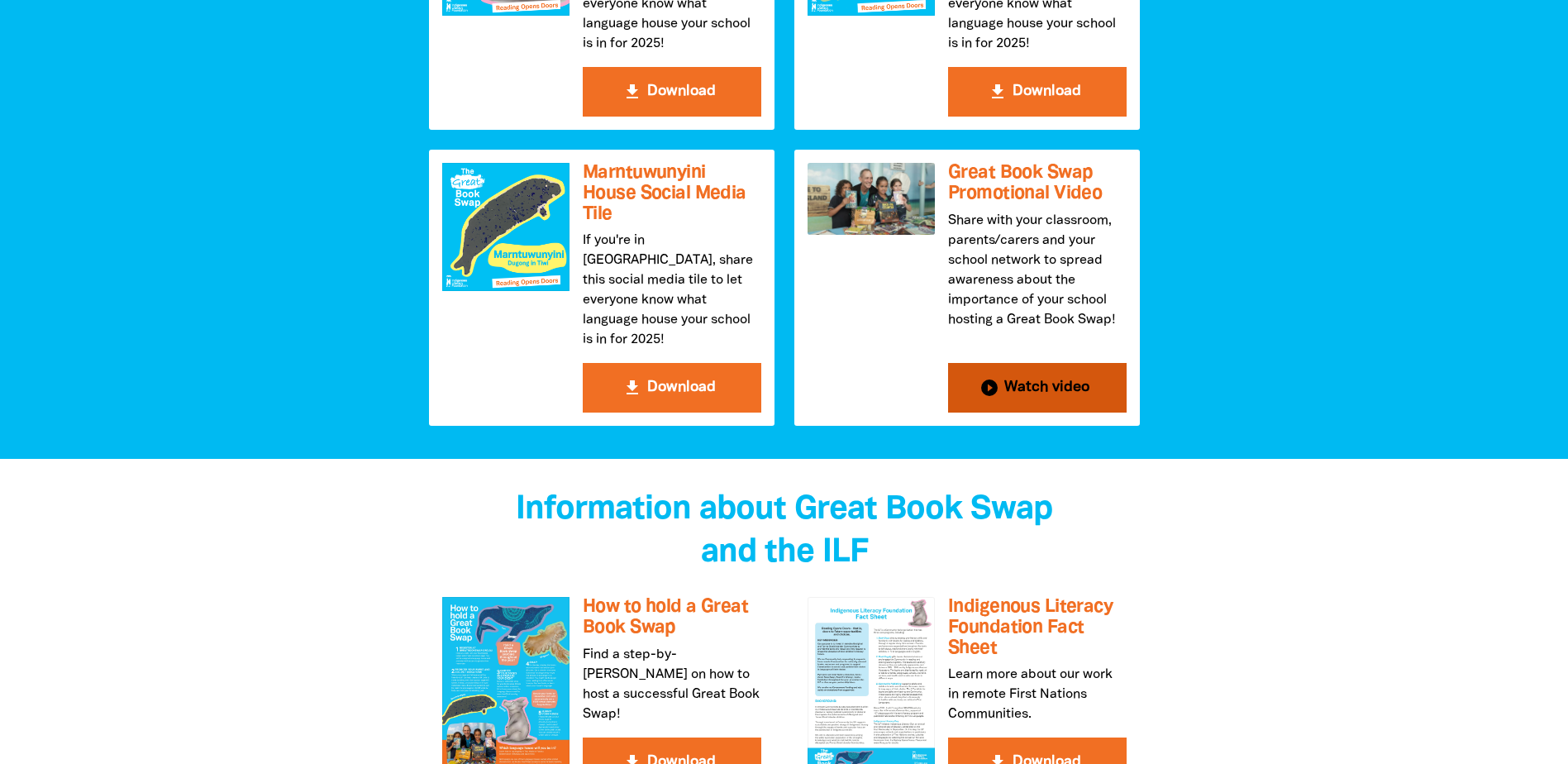
scroll to position [2480, 0]
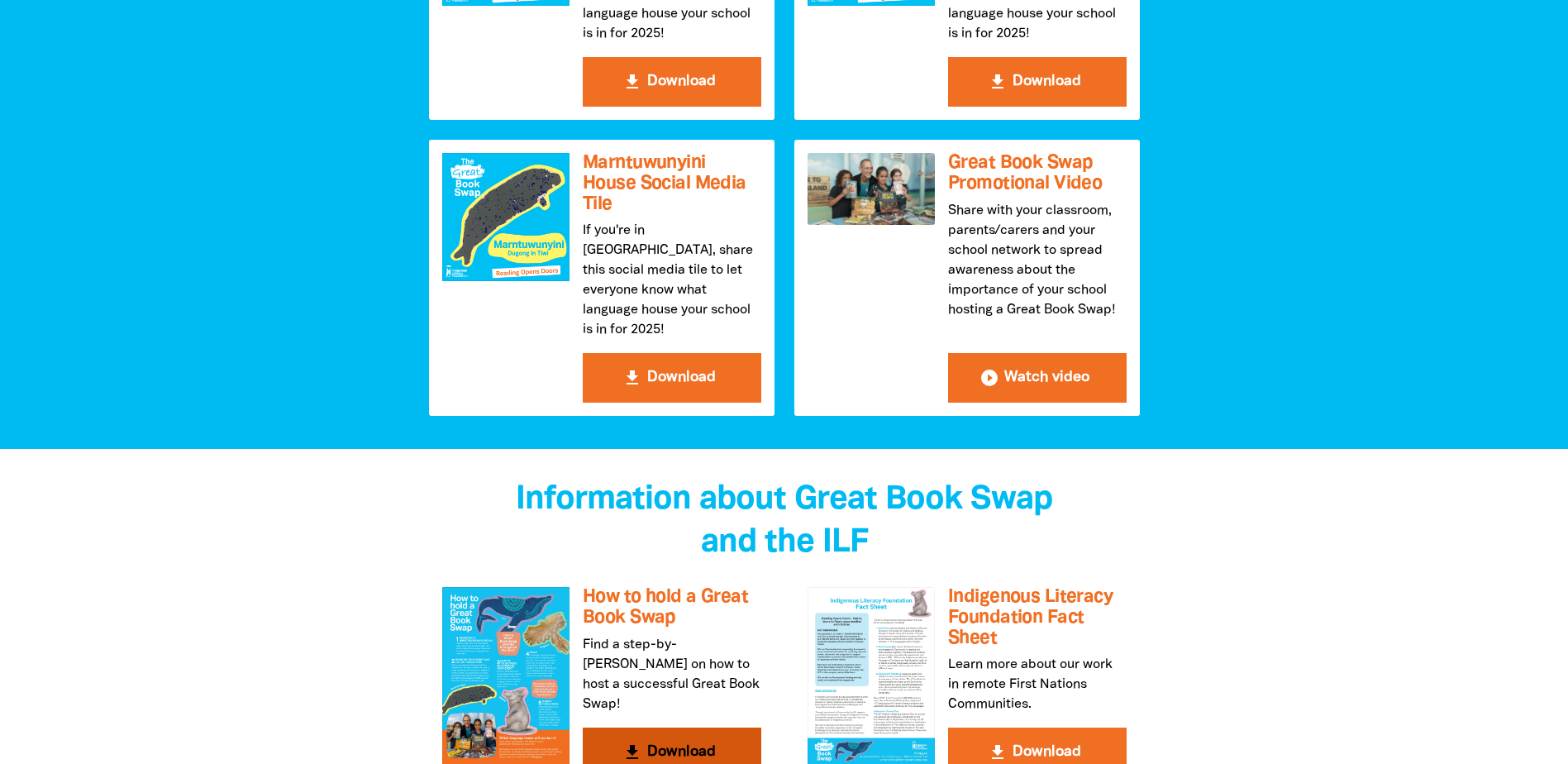
click at [532, 645] on div at bounding box center [506, 677] width 127 height 180
click at [920, 597] on div at bounding box center [871, 677] width 127 height 180
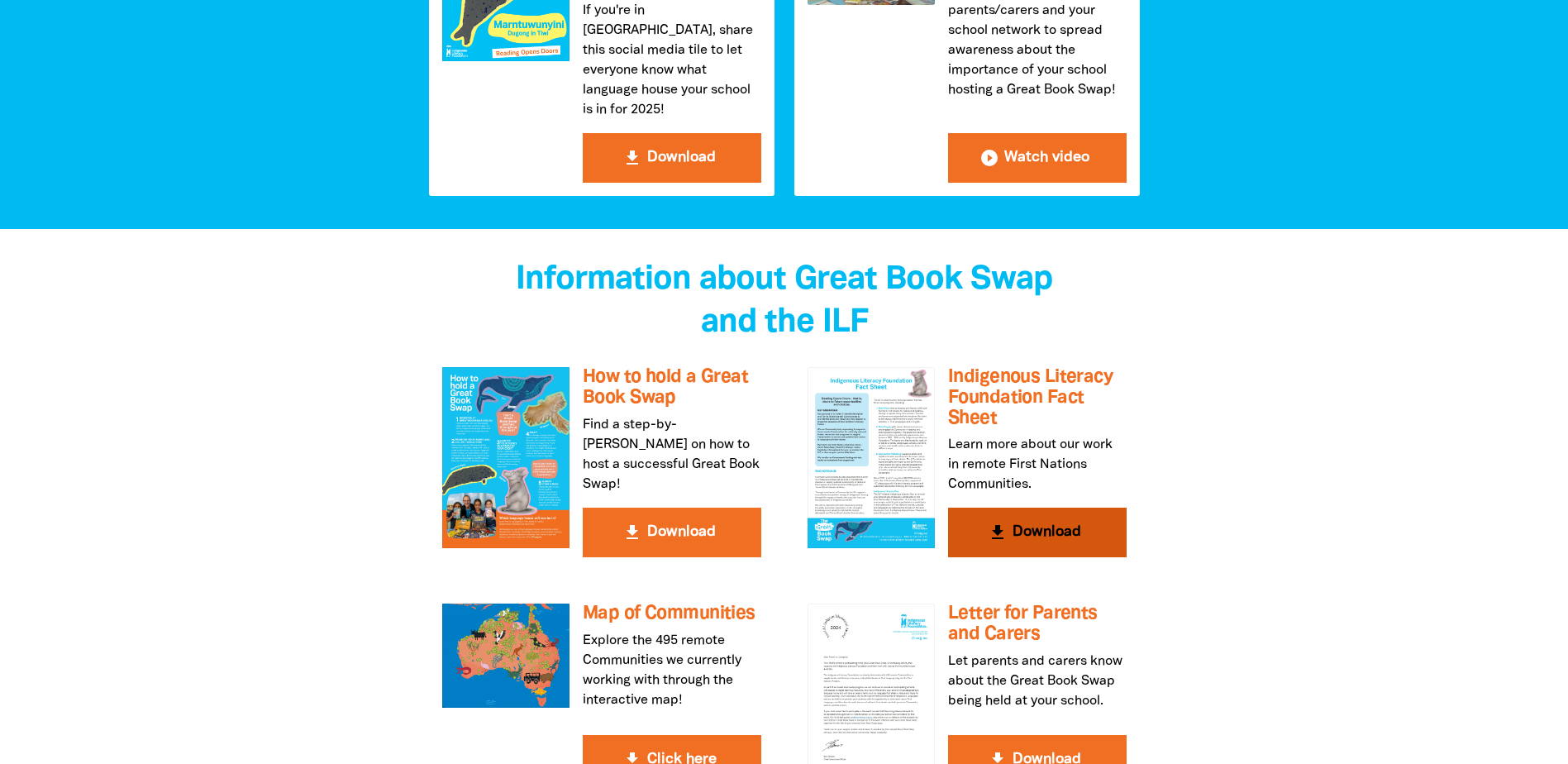
scroll to position [2728, 0]
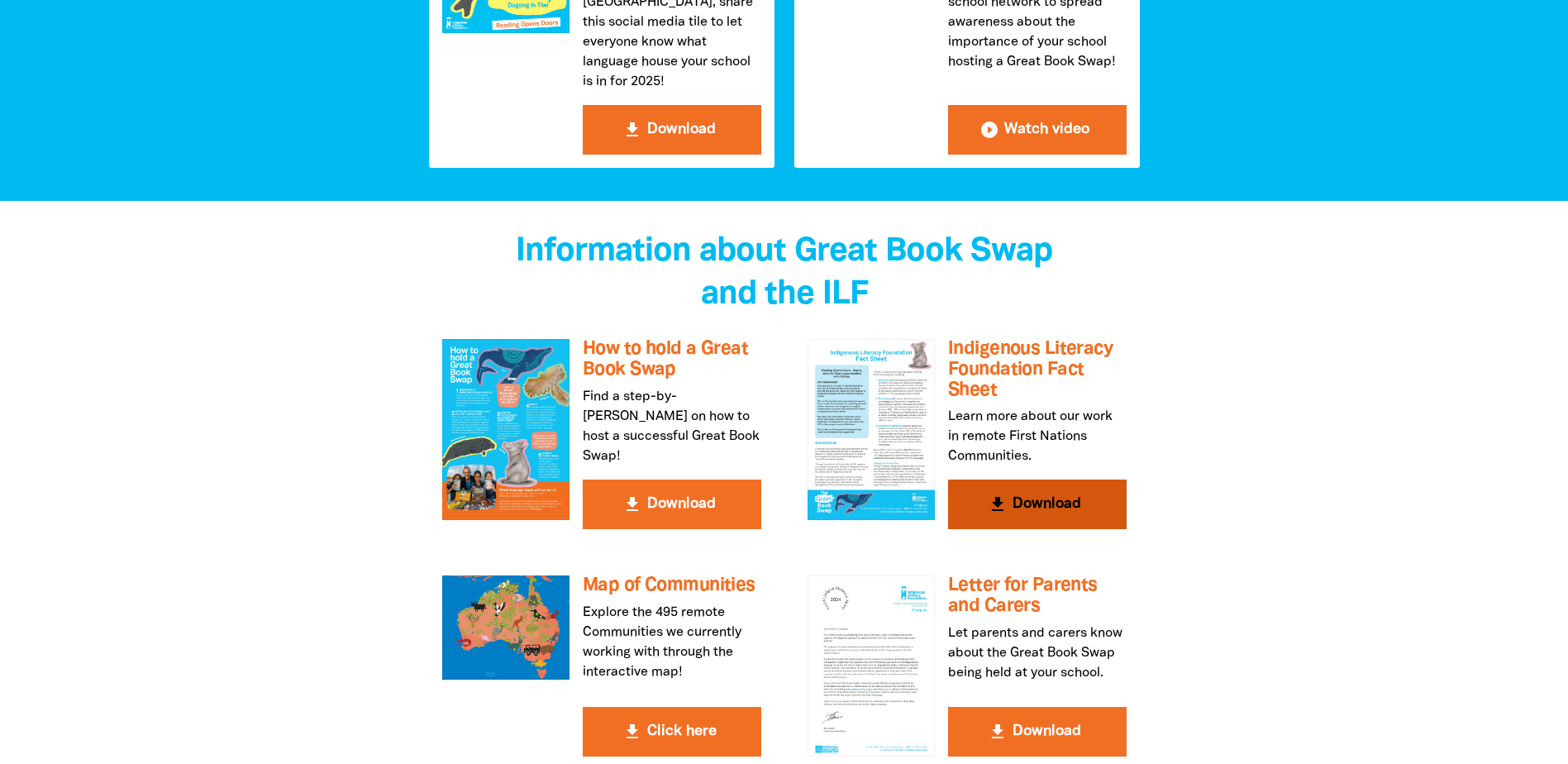
click at [862, 362] on div at bounding box center [871, 429] width 127 height 180
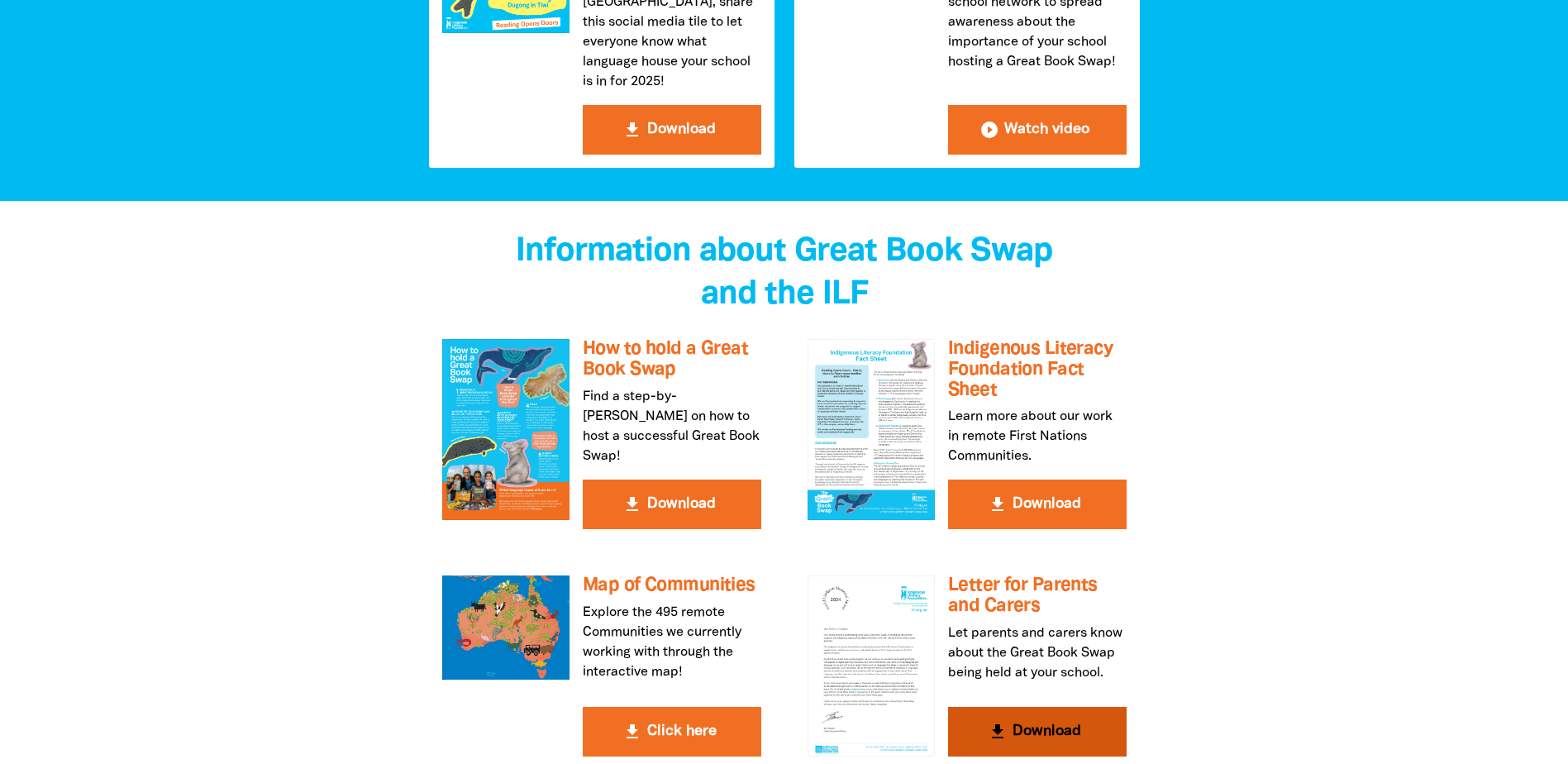
click at [884, 586] on div at bounding box center [871, 665] width 127 height 180
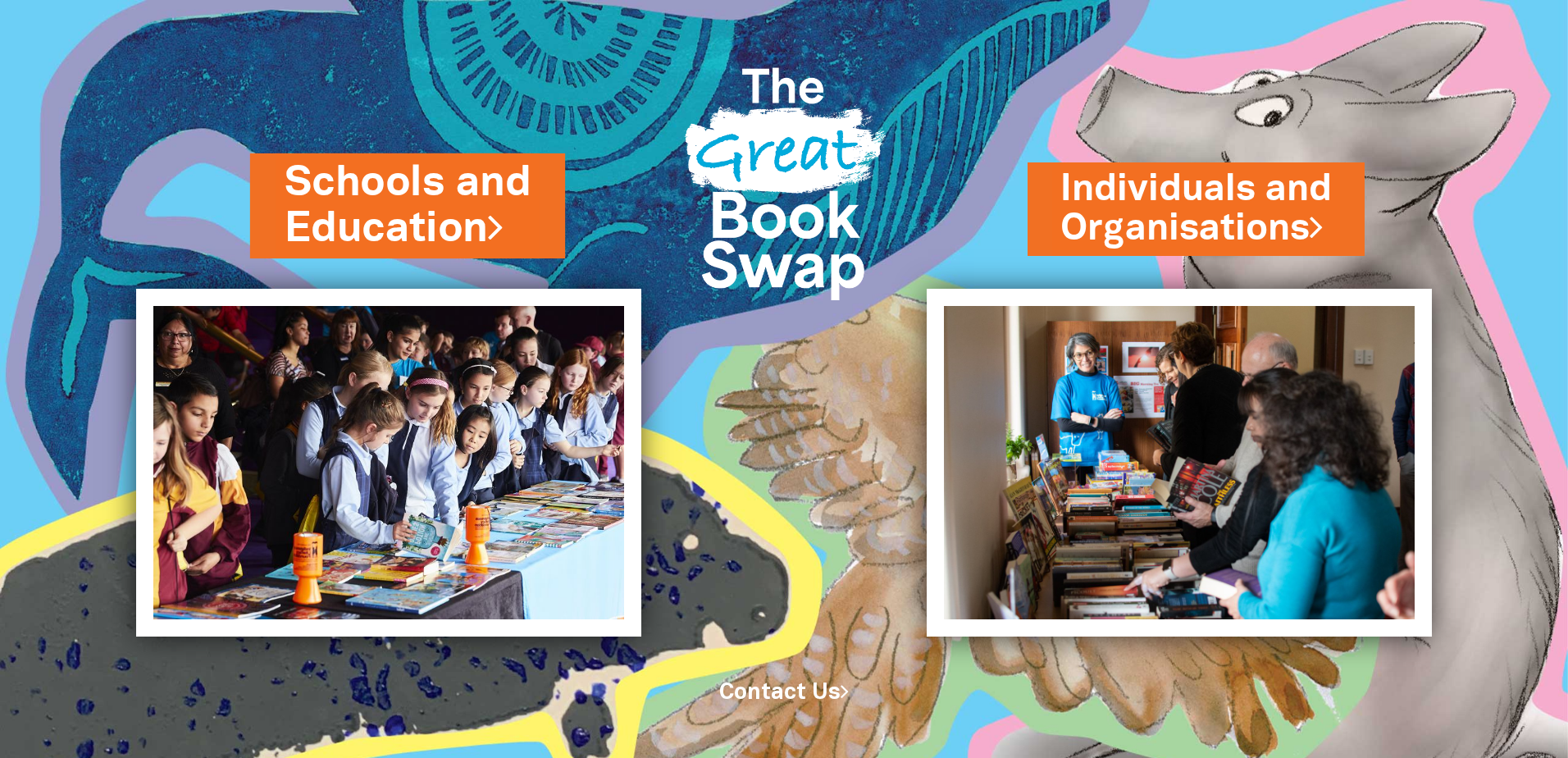
click at [352, 251] on link "Schools and Education" at bounding box center [407, 205] width 246 height 104
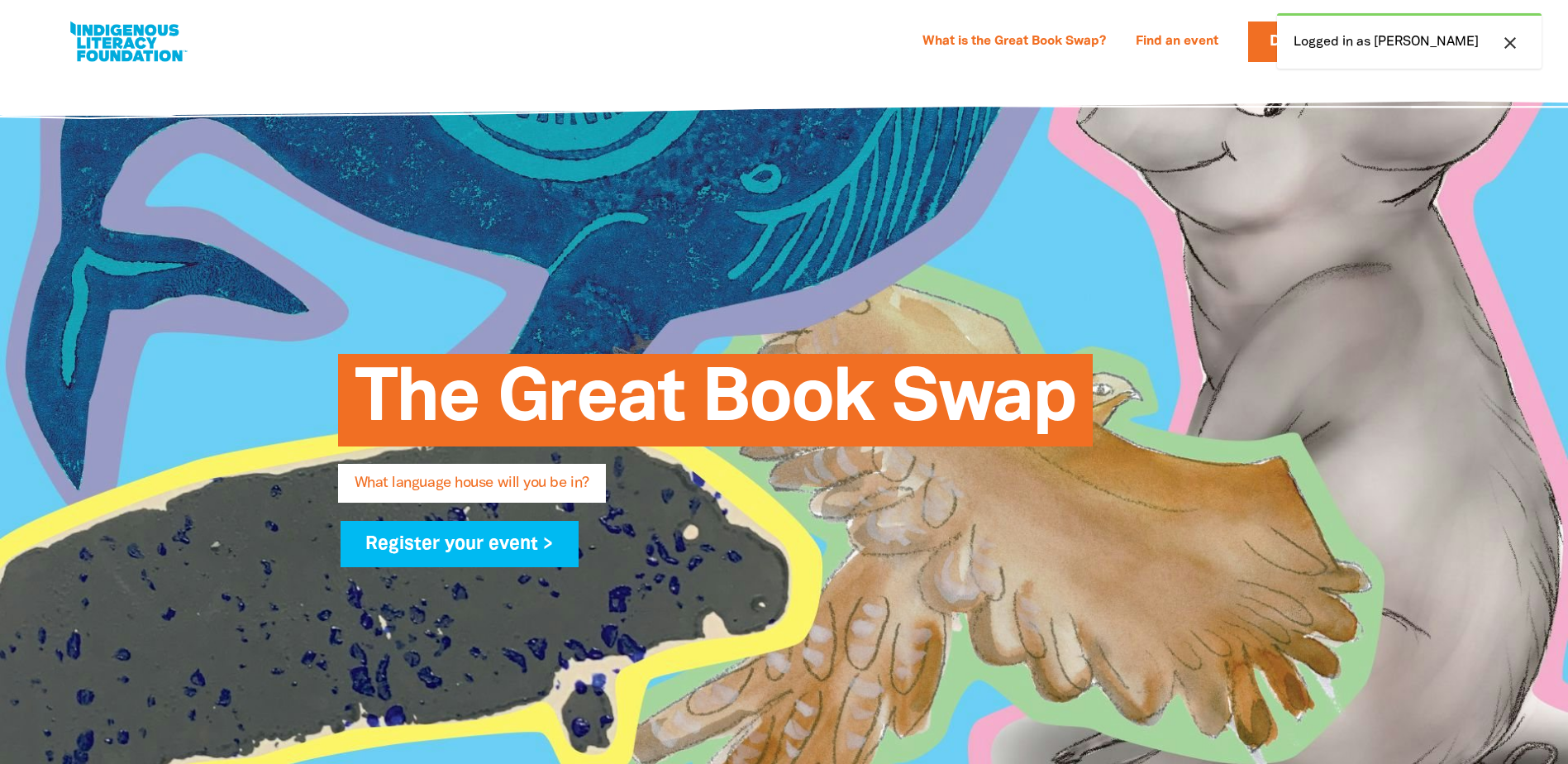
select select "early-learning"
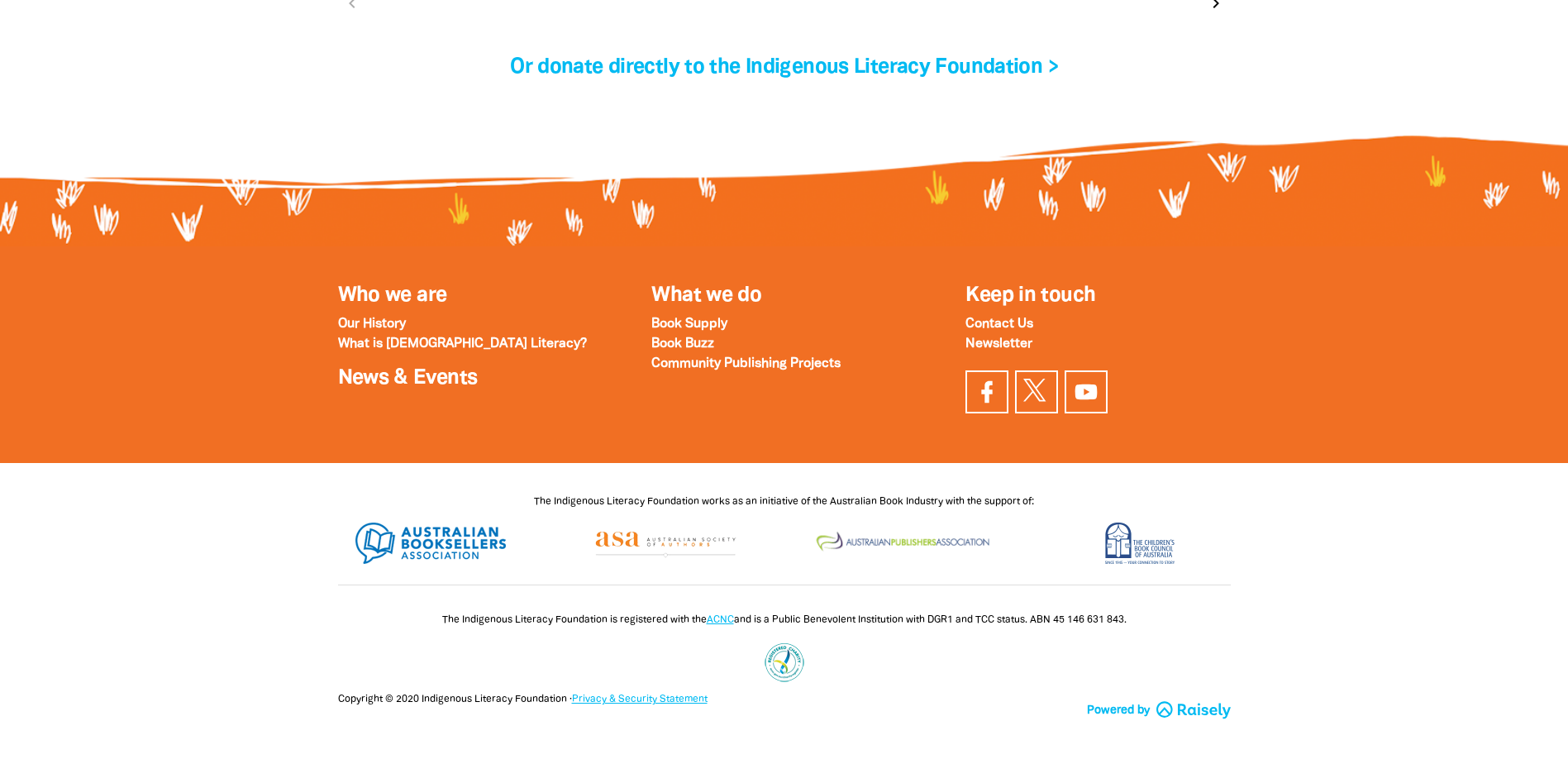
scroll to position [5700, 0]
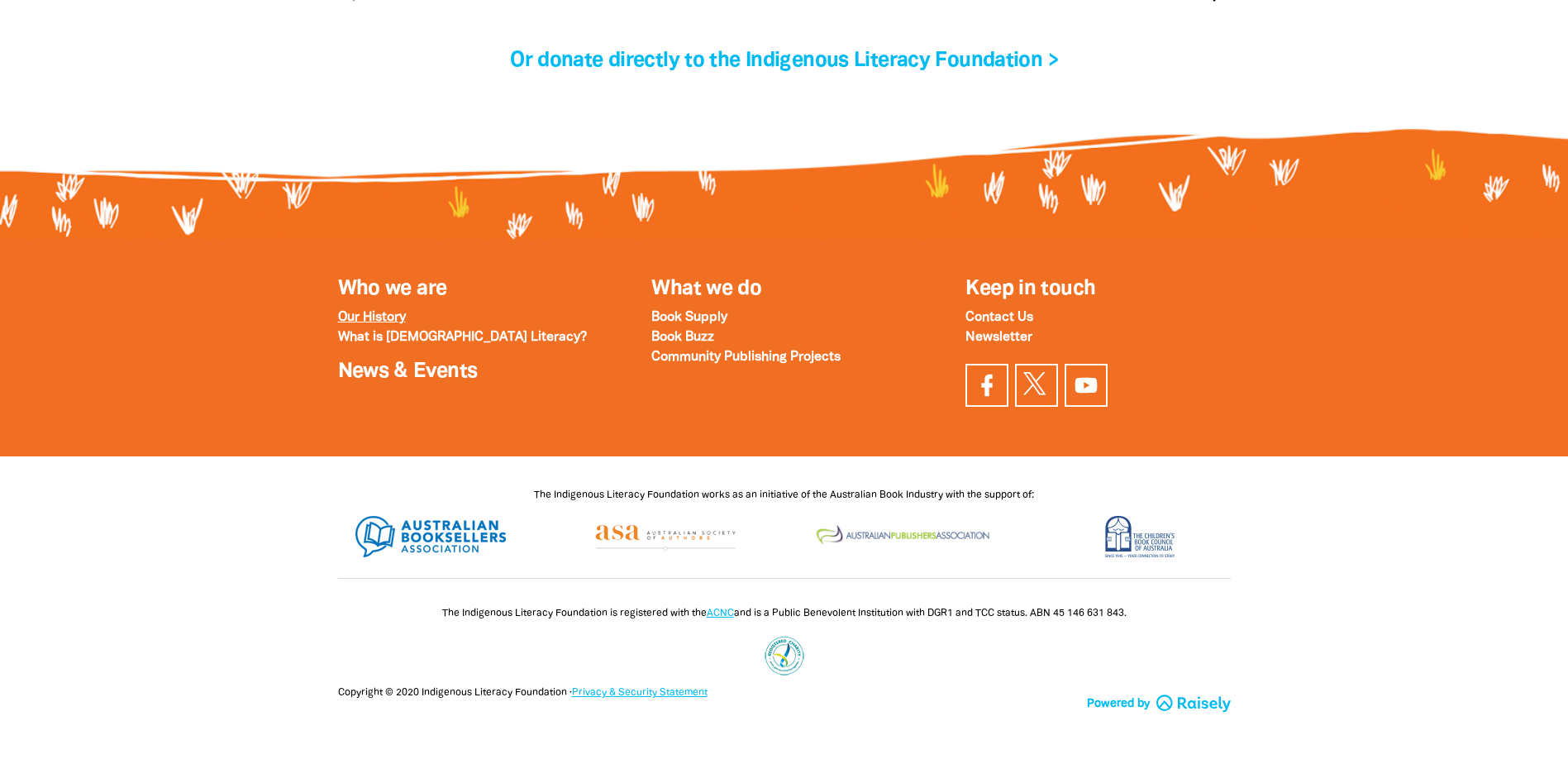
click at [391, 316] on strong "Our History" at bounding box center [372, 317] width 68 height 12
click at [418, 340] on strong "What is Indigenous Literacy?" at bounding box center [462, 337] width 249 height 12
